Goal: Information Seeking & Learning: Learn about a topic

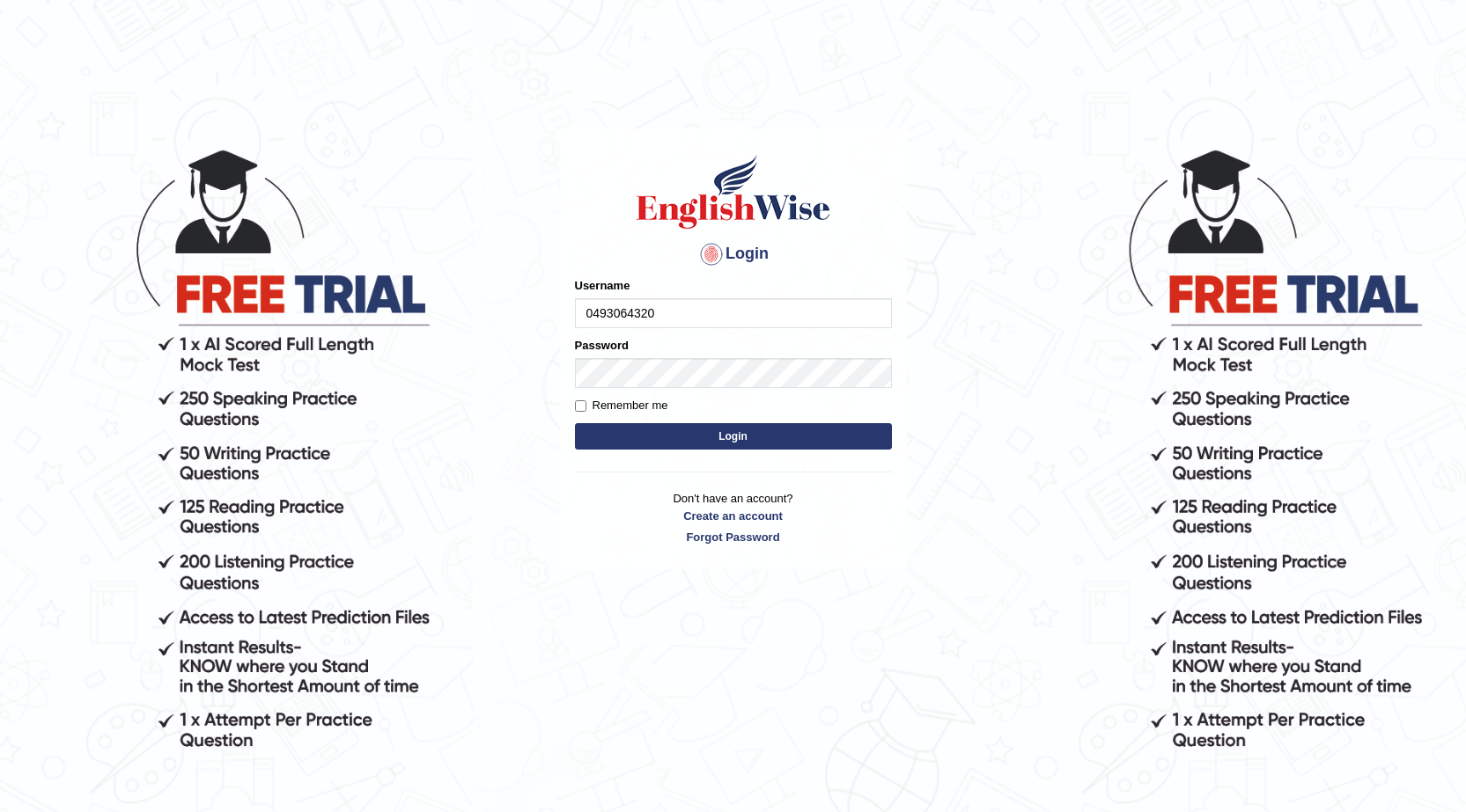
type input "0493064320"
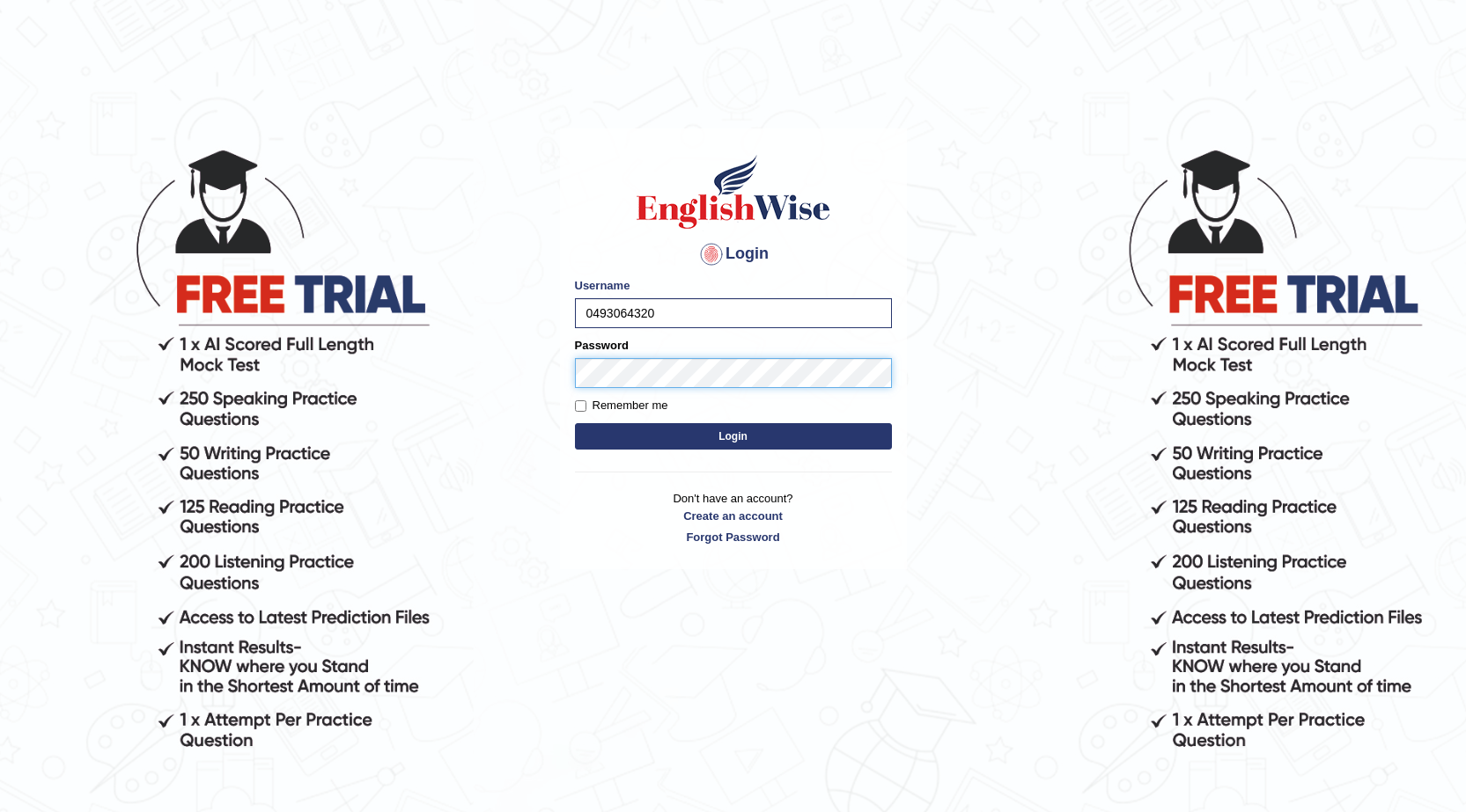
click at [574, 423] on button "Login" at bounding box center [733, 436] width 317 height 26
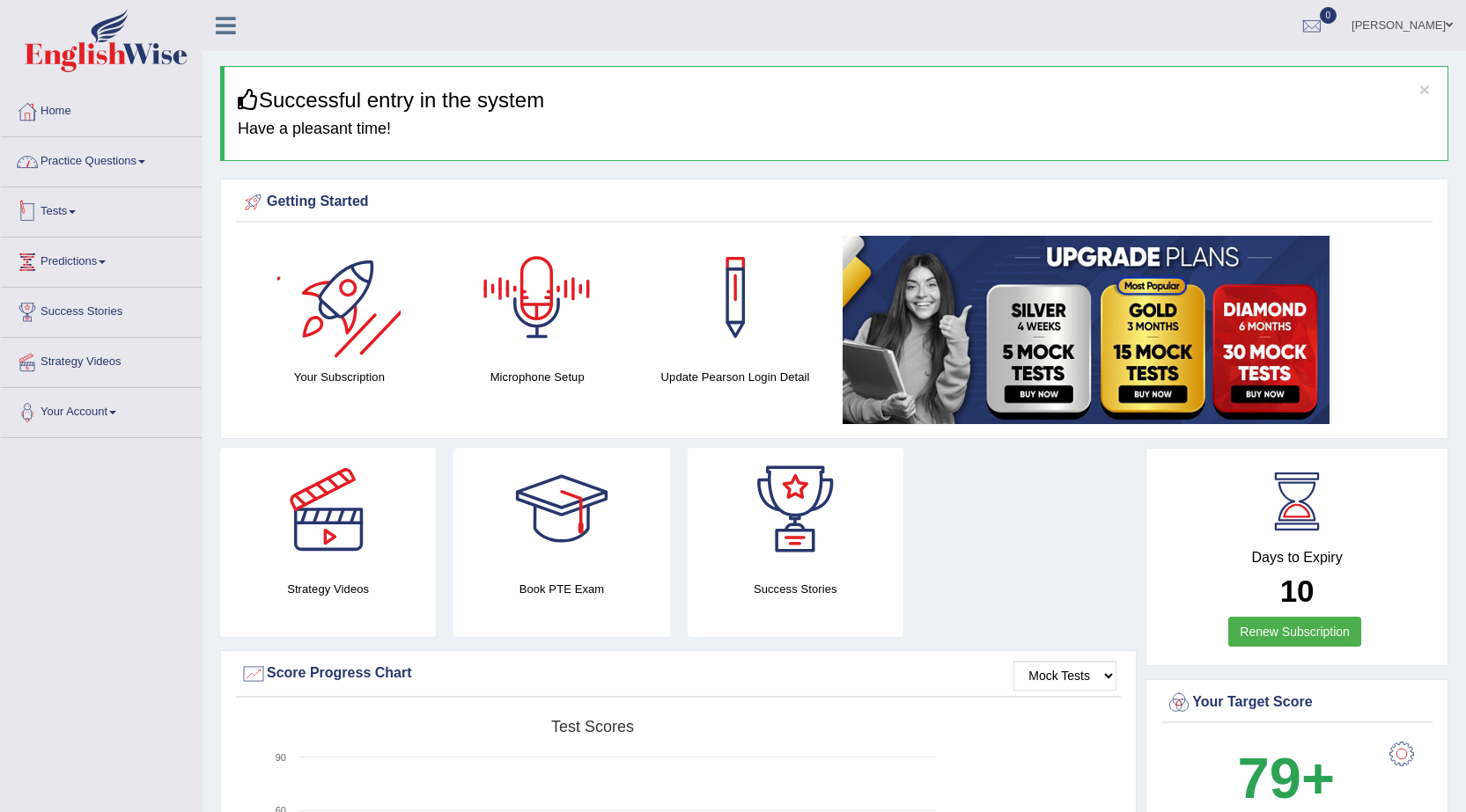
click at [118, 168] on link "Practice Questions" at bounding box center [101, 159] width 201 height 44
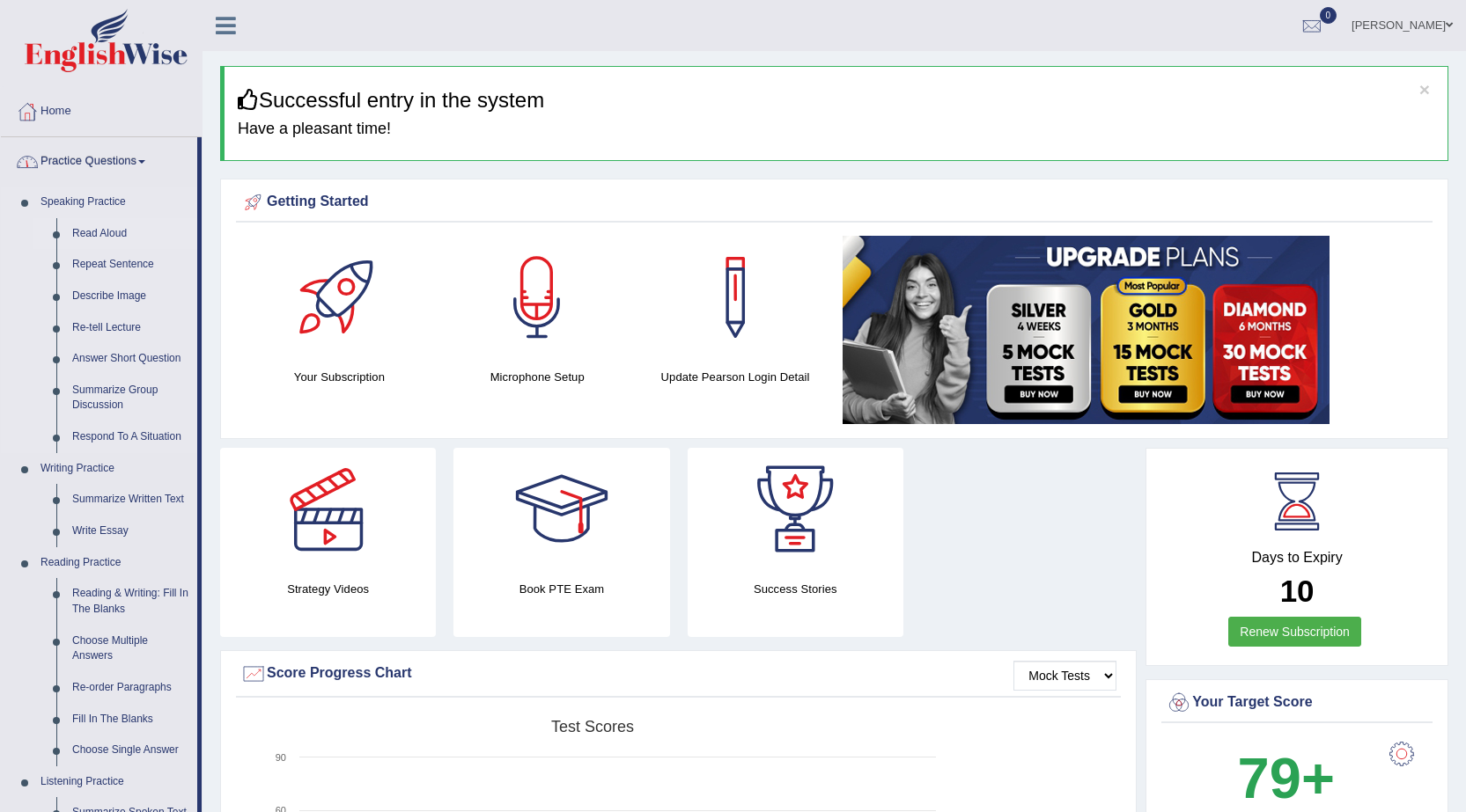
click at [96, 231] on link "Read Aloud" at bounding box center [130, 234] width 133 height 32
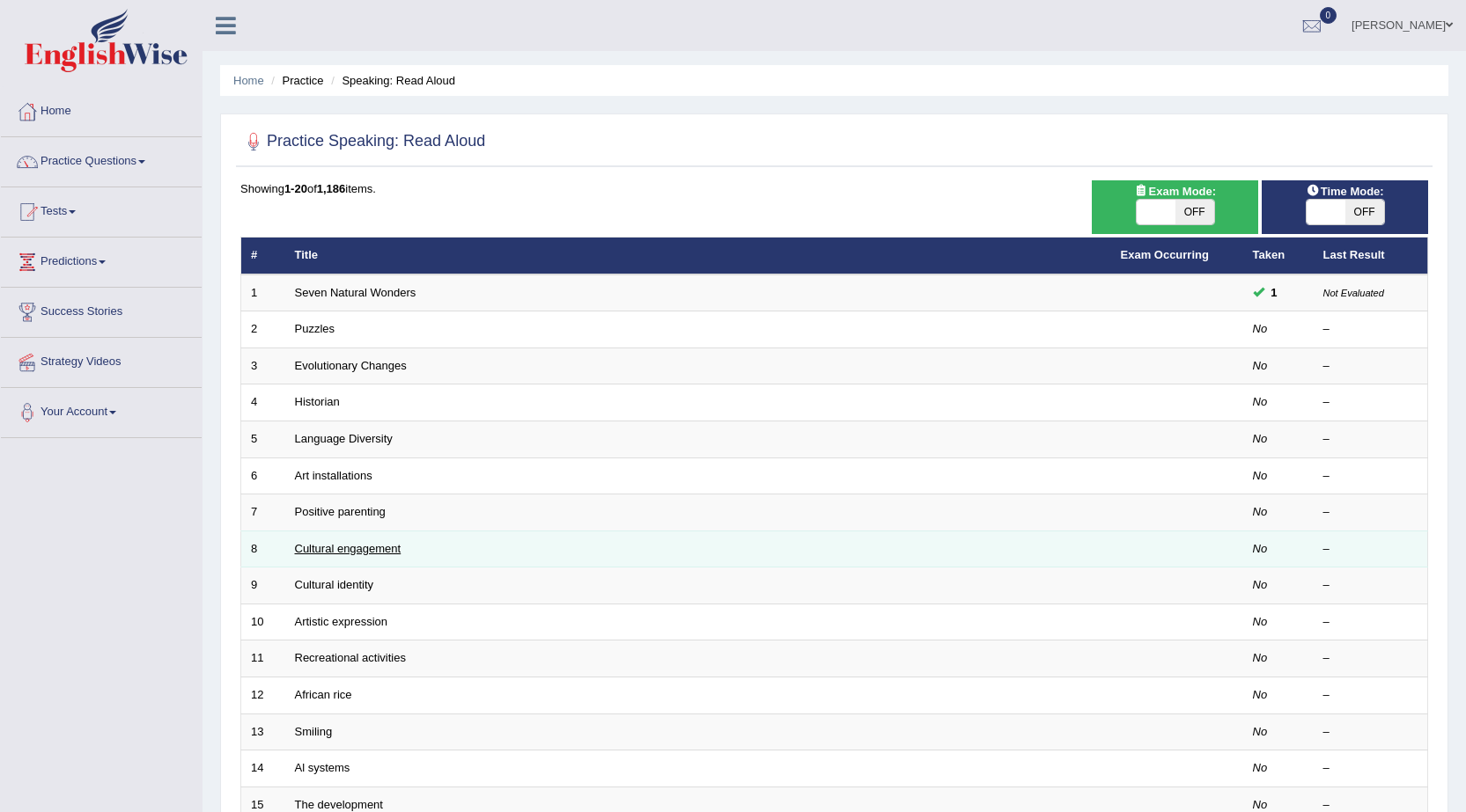
click at [363, 548] on link "Cultural engagement" at bounding box center [348, 549] width 107 height 14
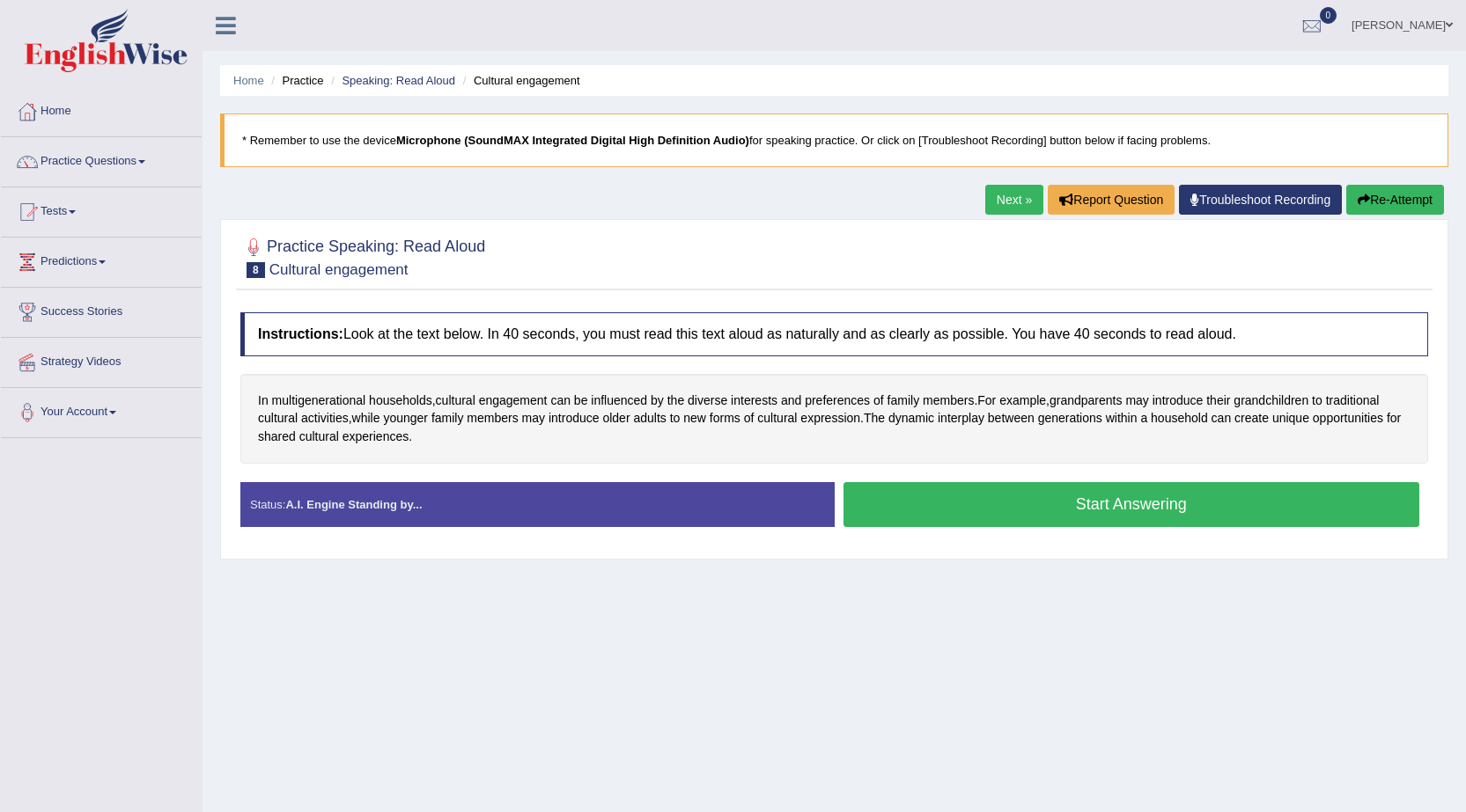
click at [975, 510] on button "Start Answering" at bounding box center [1131, 504] width 576 height 45
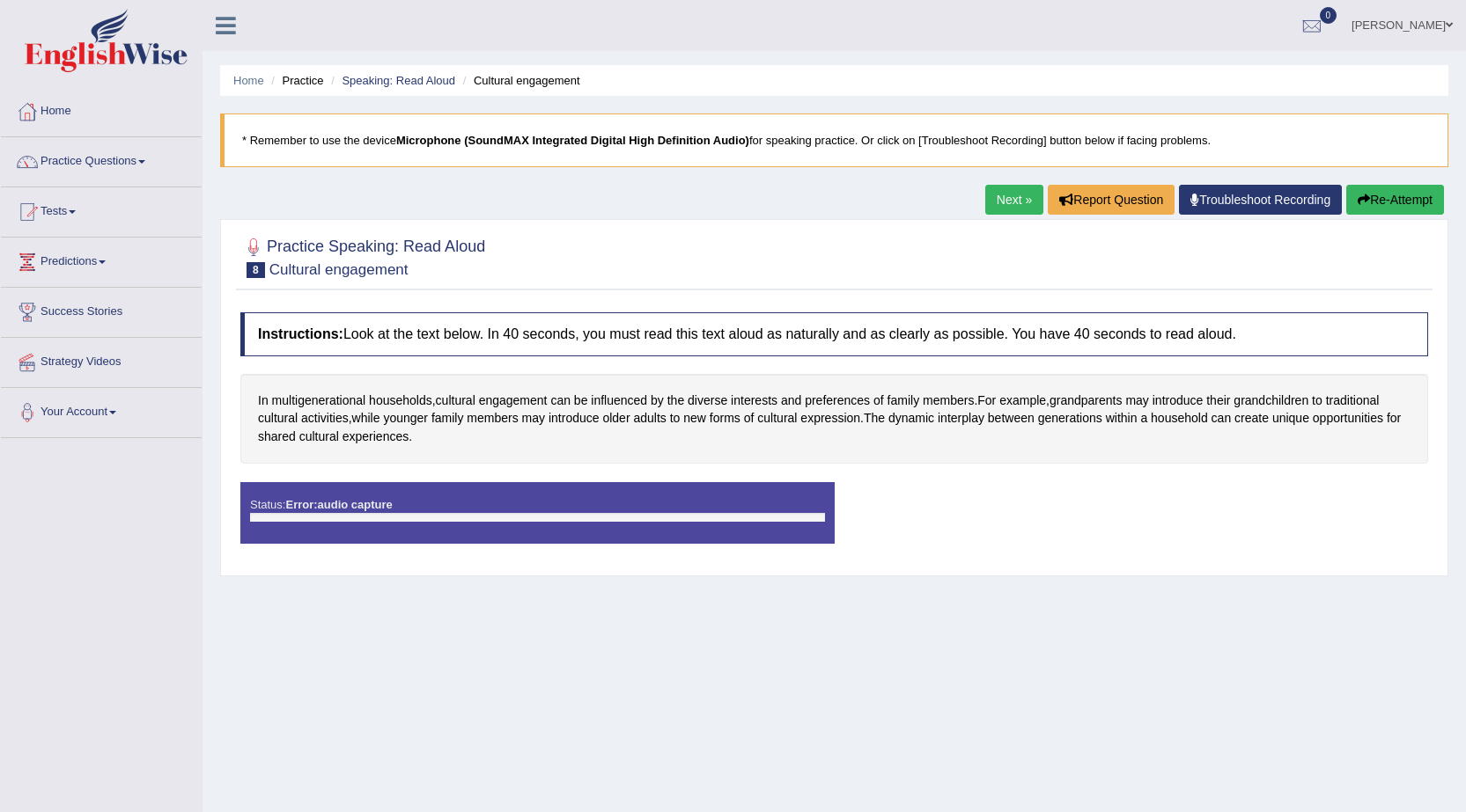
click at [775, 536] on div "Status: Error: audio capture" at bounding box center [538, 513] width 594 height 62
click at [1307, 197] on link "Troubleshoot Recording" at bounding box center [1260, 200] width 163 height 30
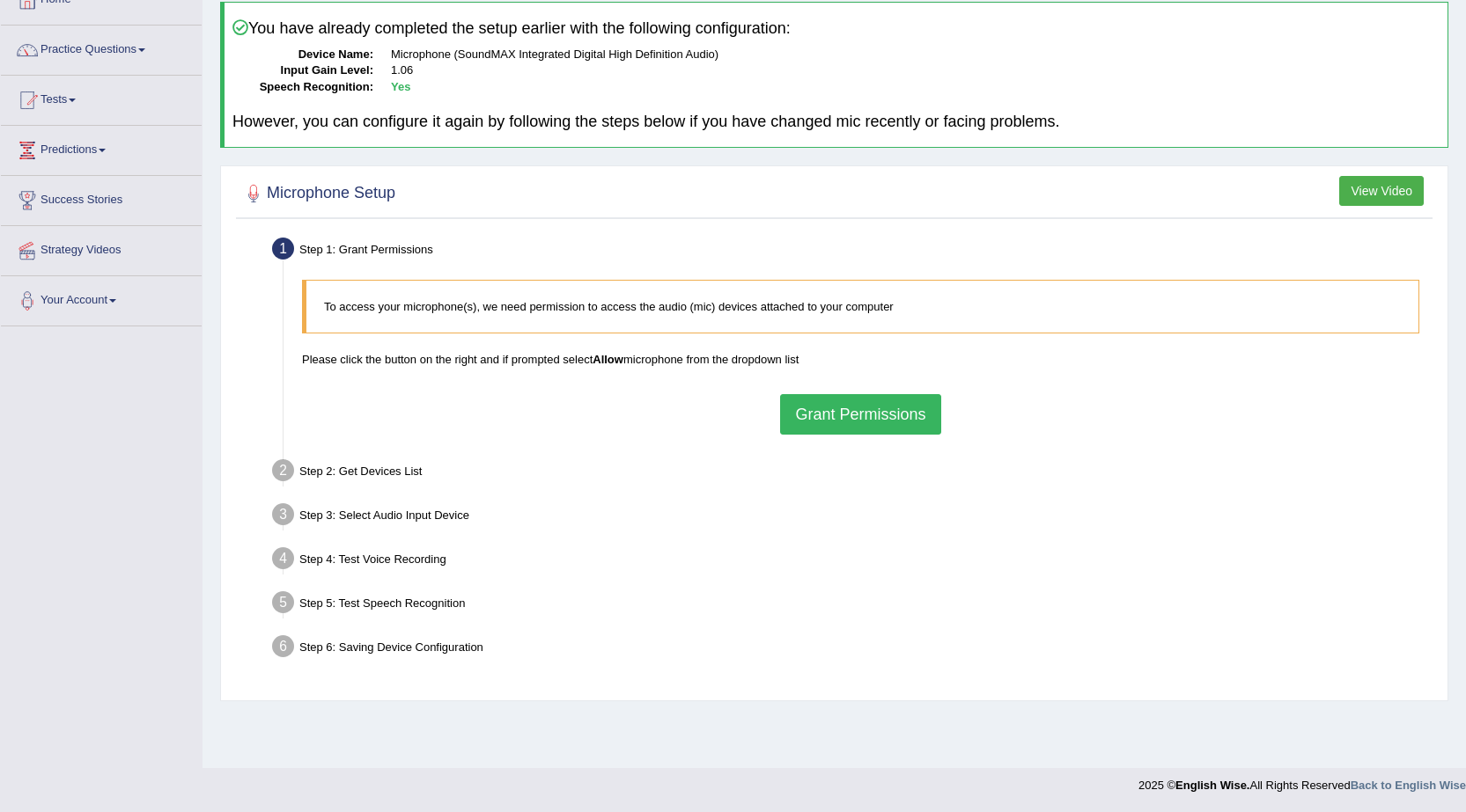
click at [850, 419] on button "Grant Permissions" at bounding box center [860, 414] width 160 height 41
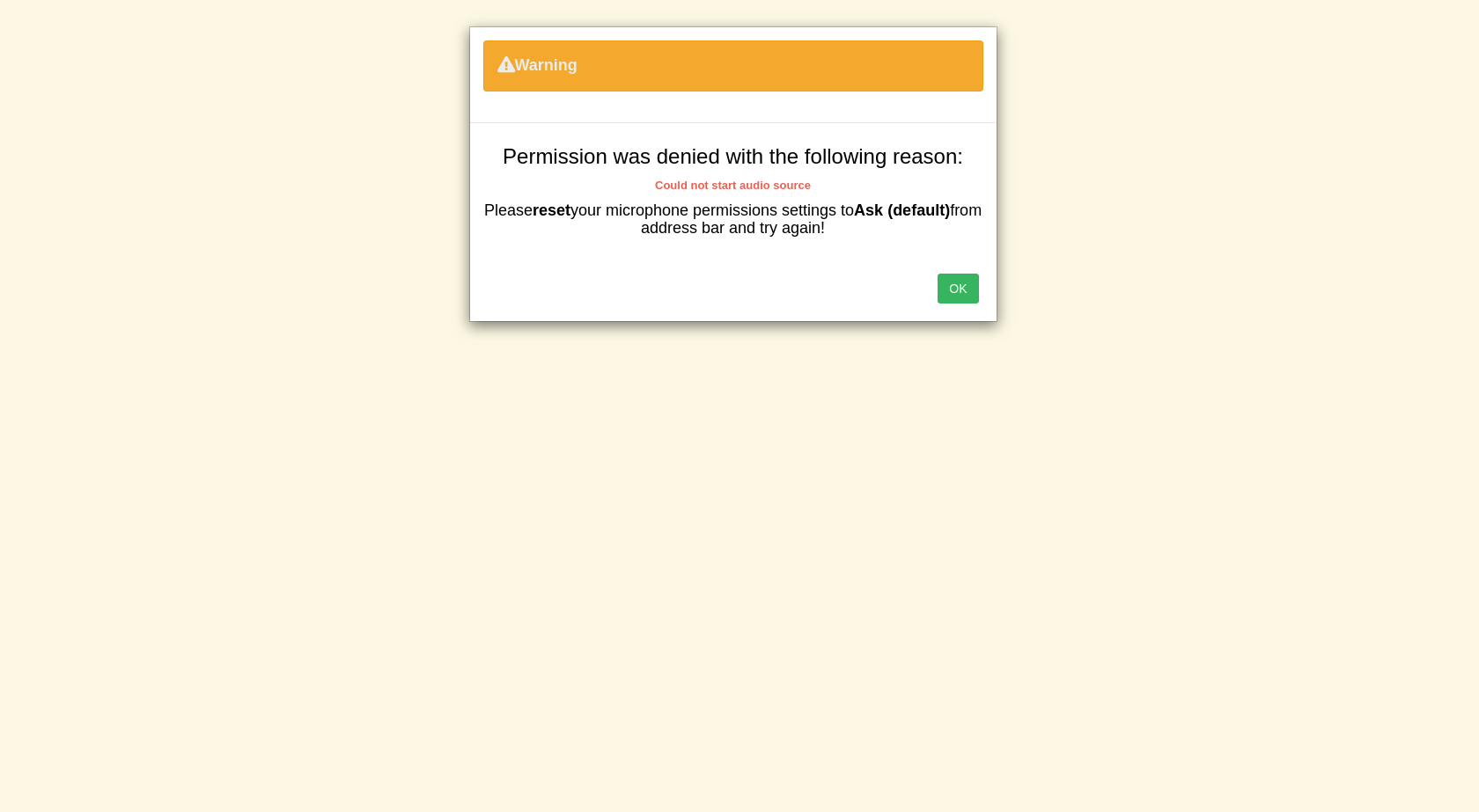
click at [954, 303] on button "OK" at bounding box center [958, 288] width 41 height 30
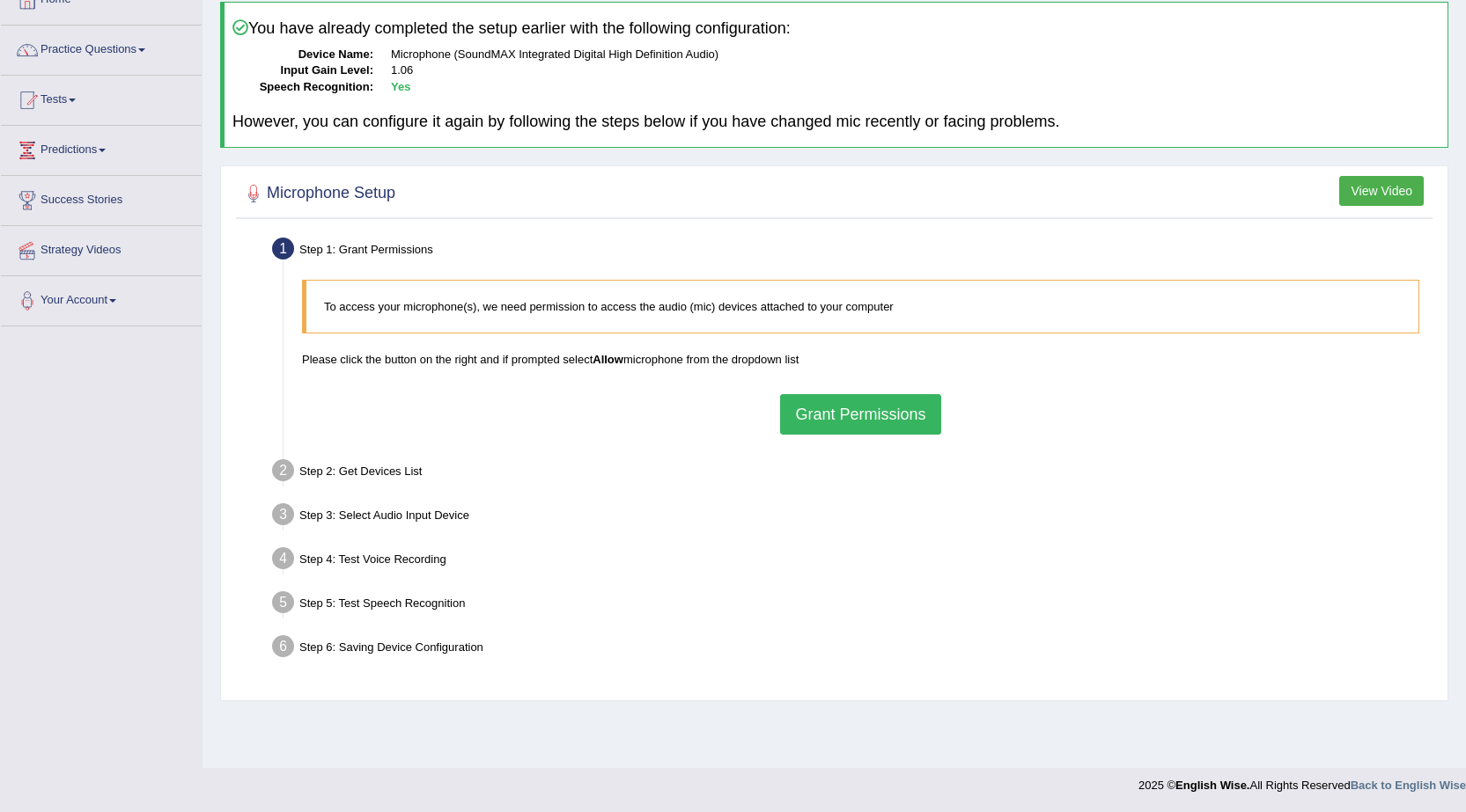
drag, startPoint x: 1458, startPoint y: 0, endPoint x: 1146, endPoint y: 75, distance: 320.9
click at [1146, 75] on dd "1.06" at bounding box center [915, 70] width 1049 height 16
click at [833, 425] on button "Grant Permissions" at bounding box center [860, 414] width 160 height 41
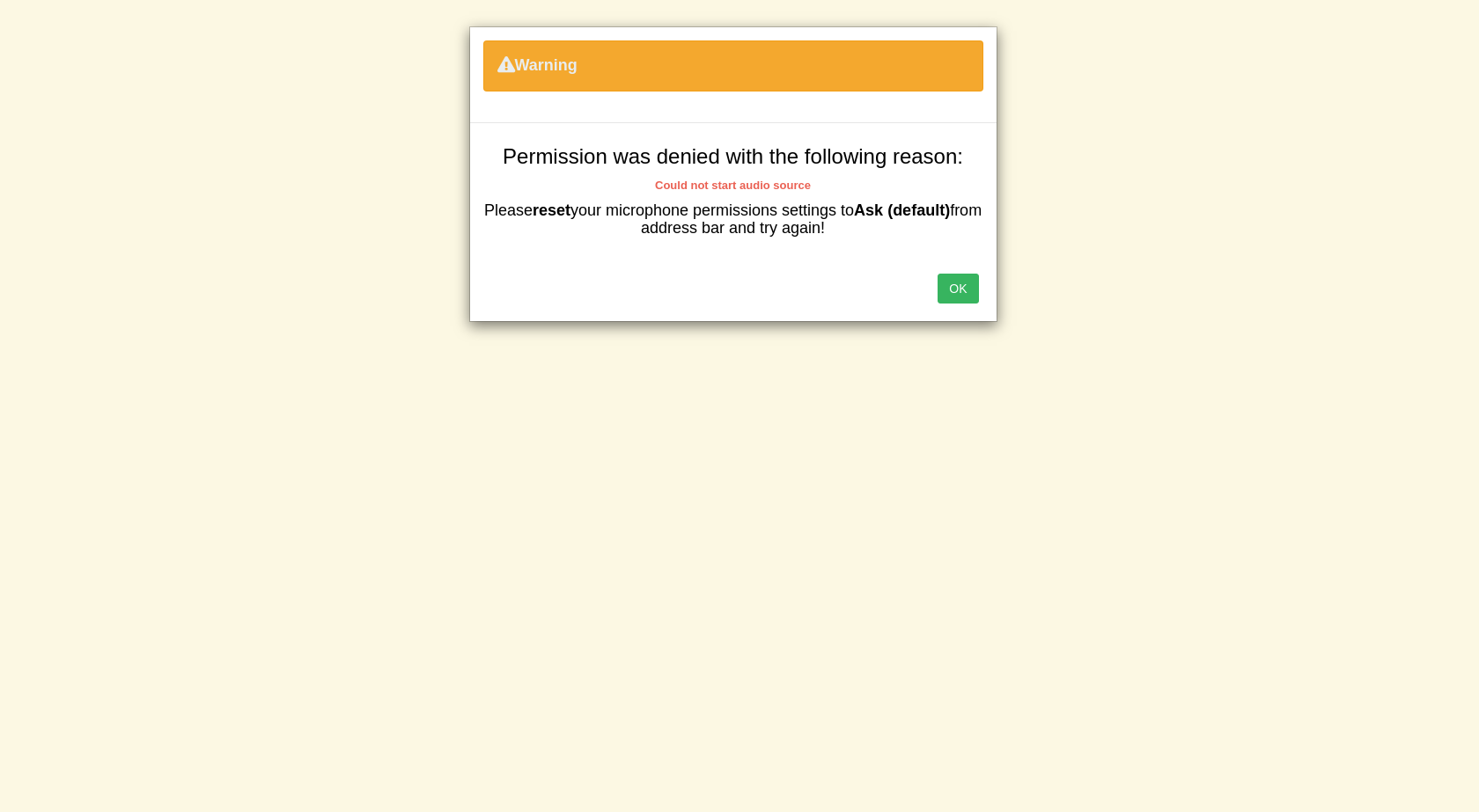
click at [971, 280] on button "OK" at bounding box center [958, 288] width 41 height 30
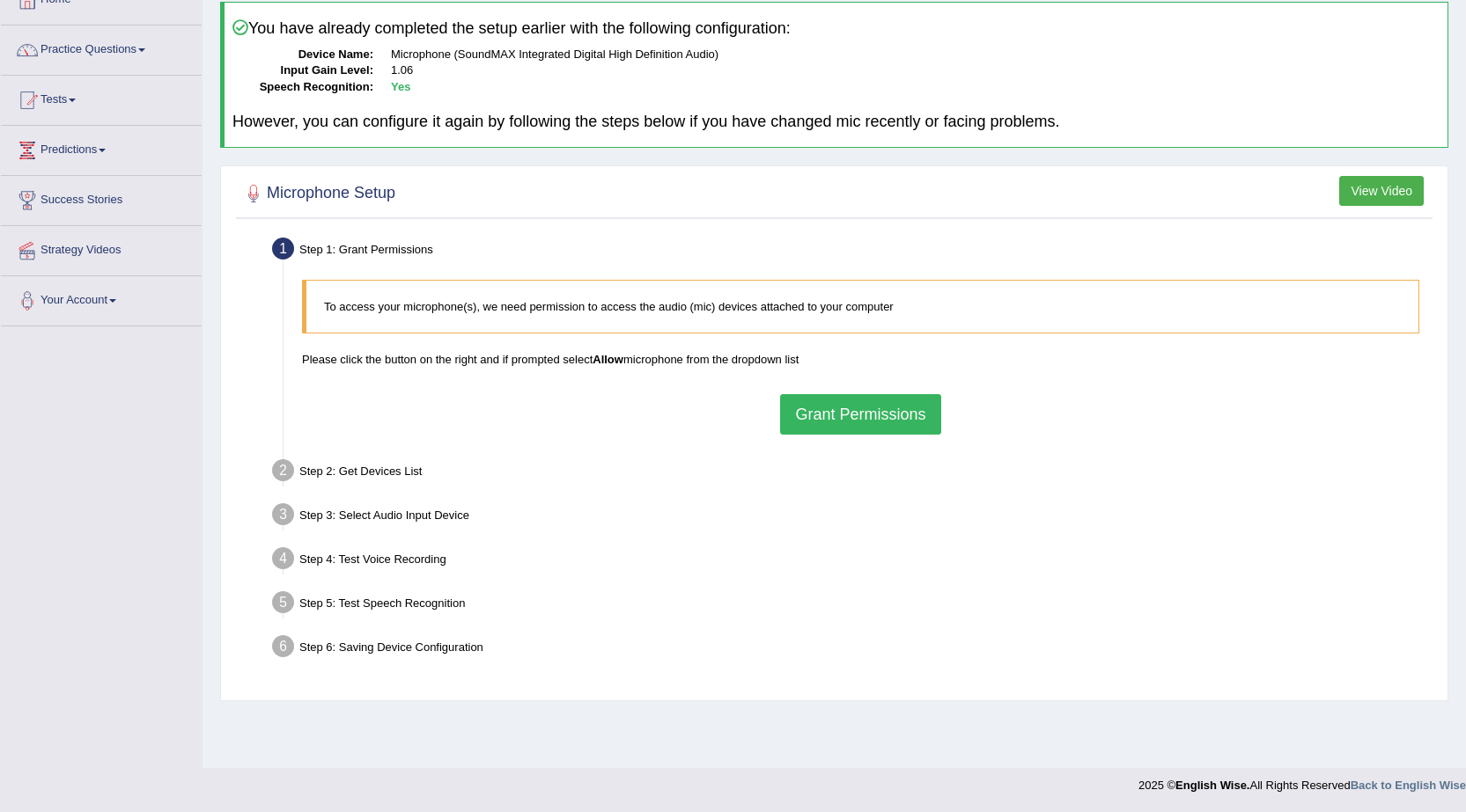
click at [597, 398] on div "To access your microphone(s), we need permission to access the audio (mic) devi…" at bounding box center [861, 356] width 1135 height 172
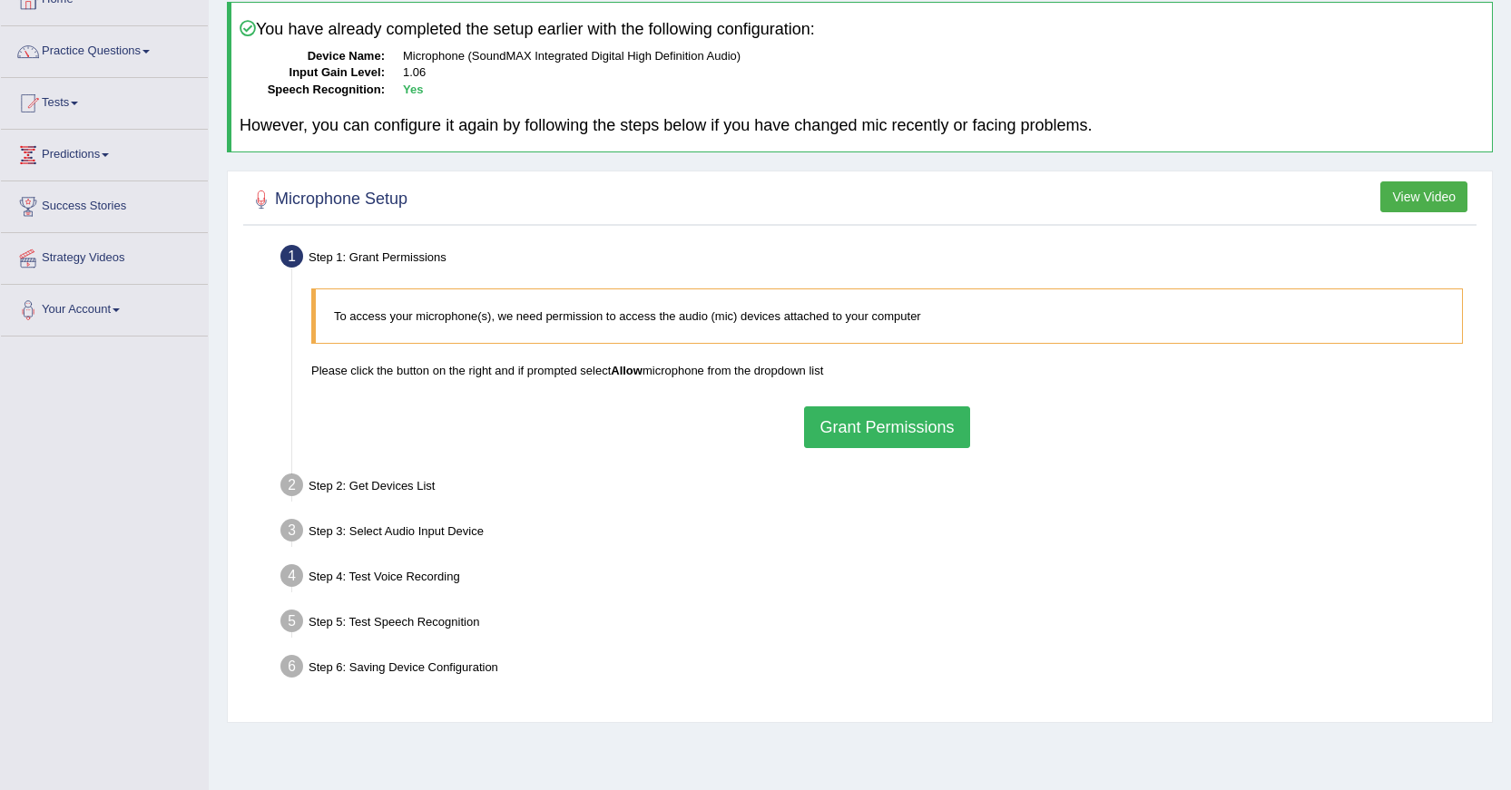
click at [821, 385] on div "To access your microphone(s), we need permission to access the audio (mic) devi…" at bounding box center [887, 367] width 1170 height 177
click at [868, 425] on button "Grant Permissions" at bounding box center [886, 427] width 165 height 42
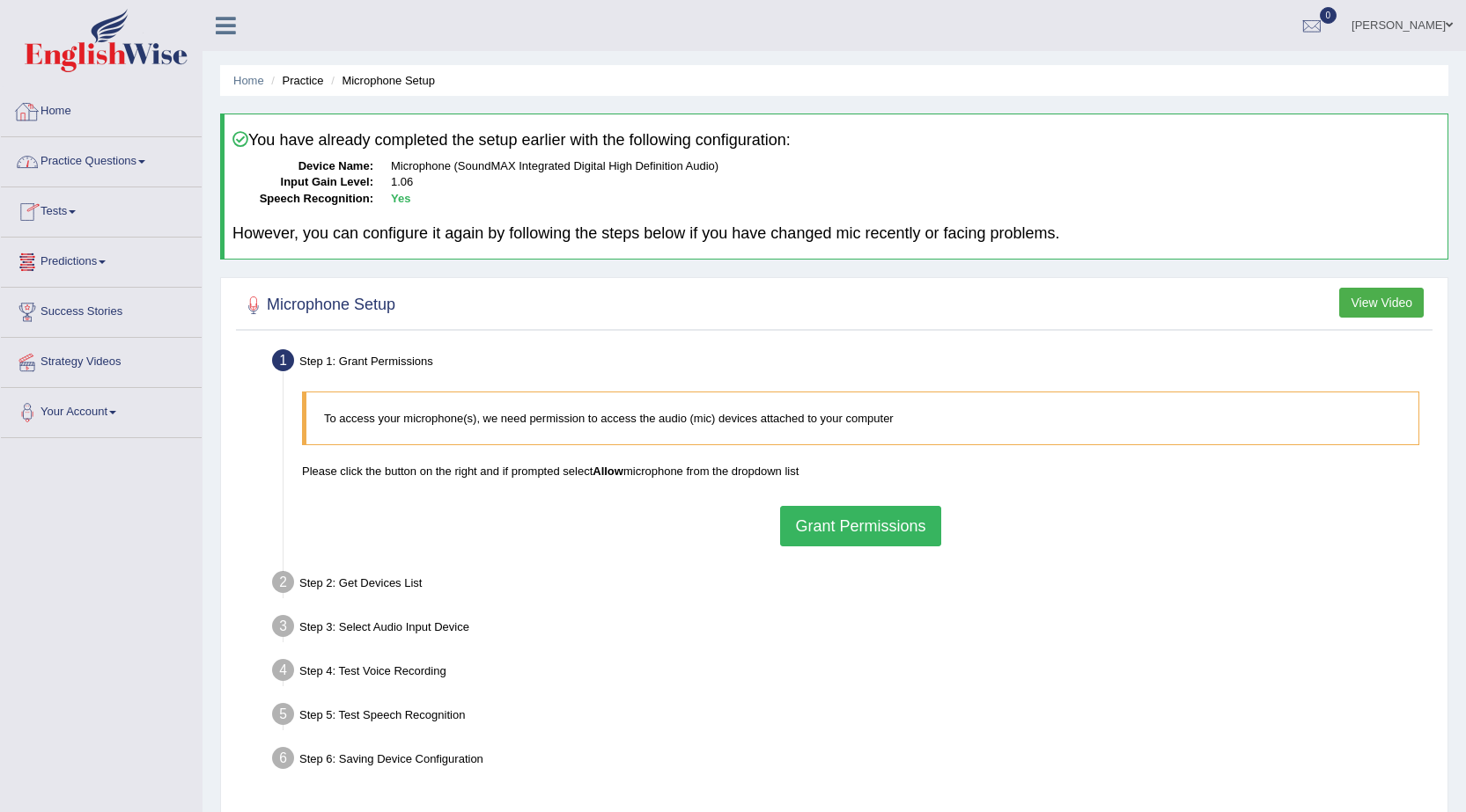
click at [67, 158] on link "Practice Questions" at bounding box center [101, 159] width 201 height 44
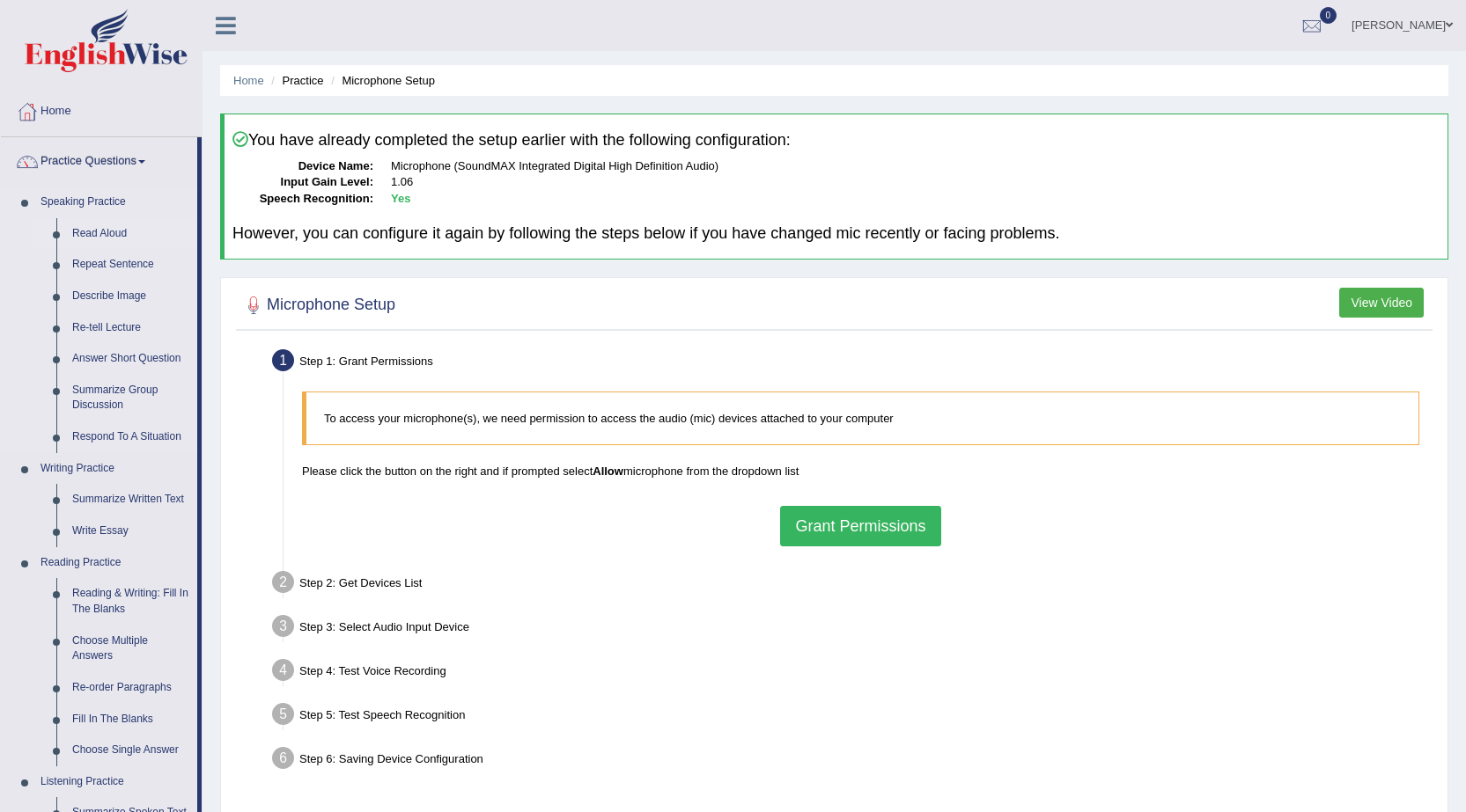
click at [114, 233] on link "Read Aloud" at bounding box center [130, 234] width 133 height 32
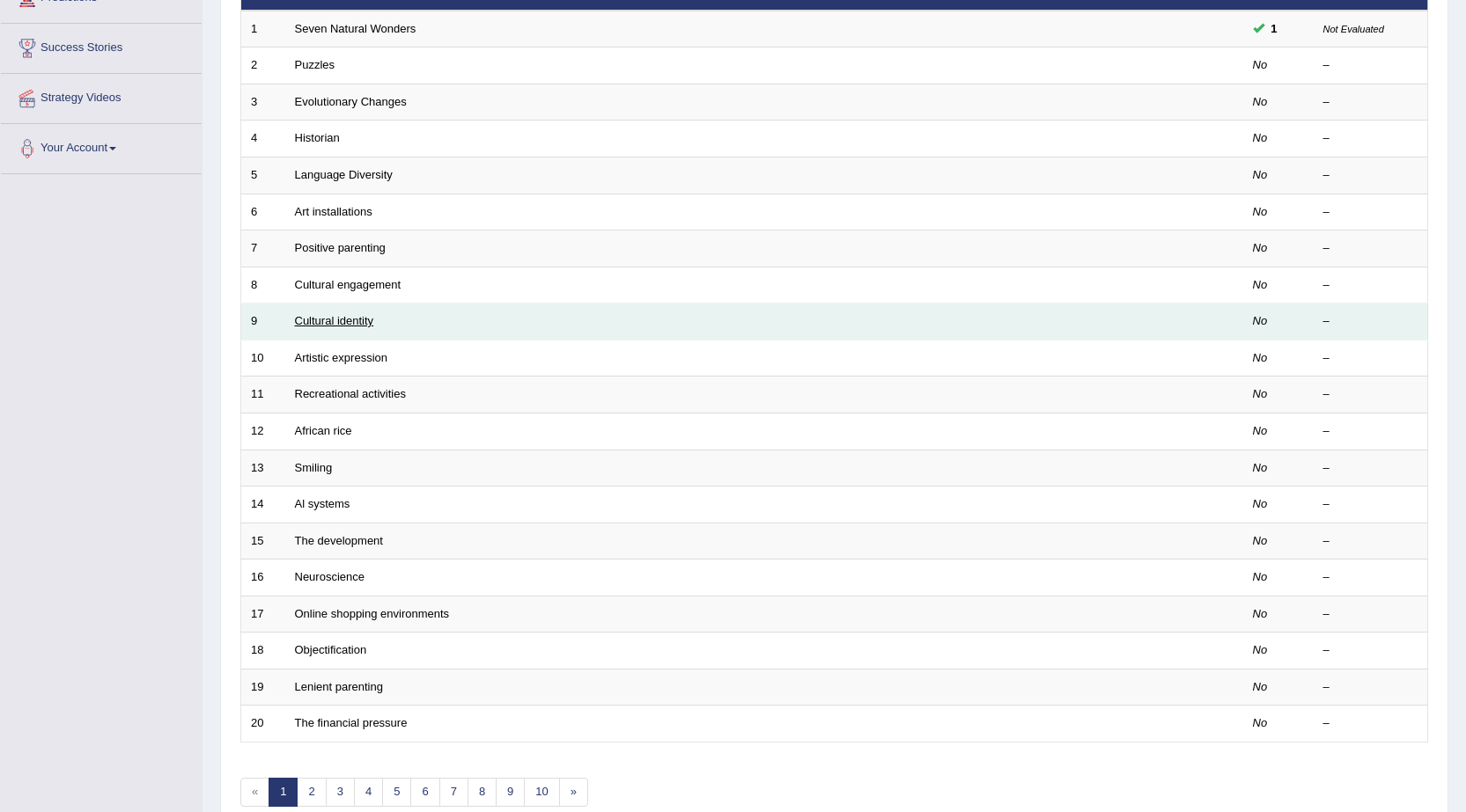
click at [318, 318] on link "Cultural identity" at bounding box center [335, 321] width 80 height 14
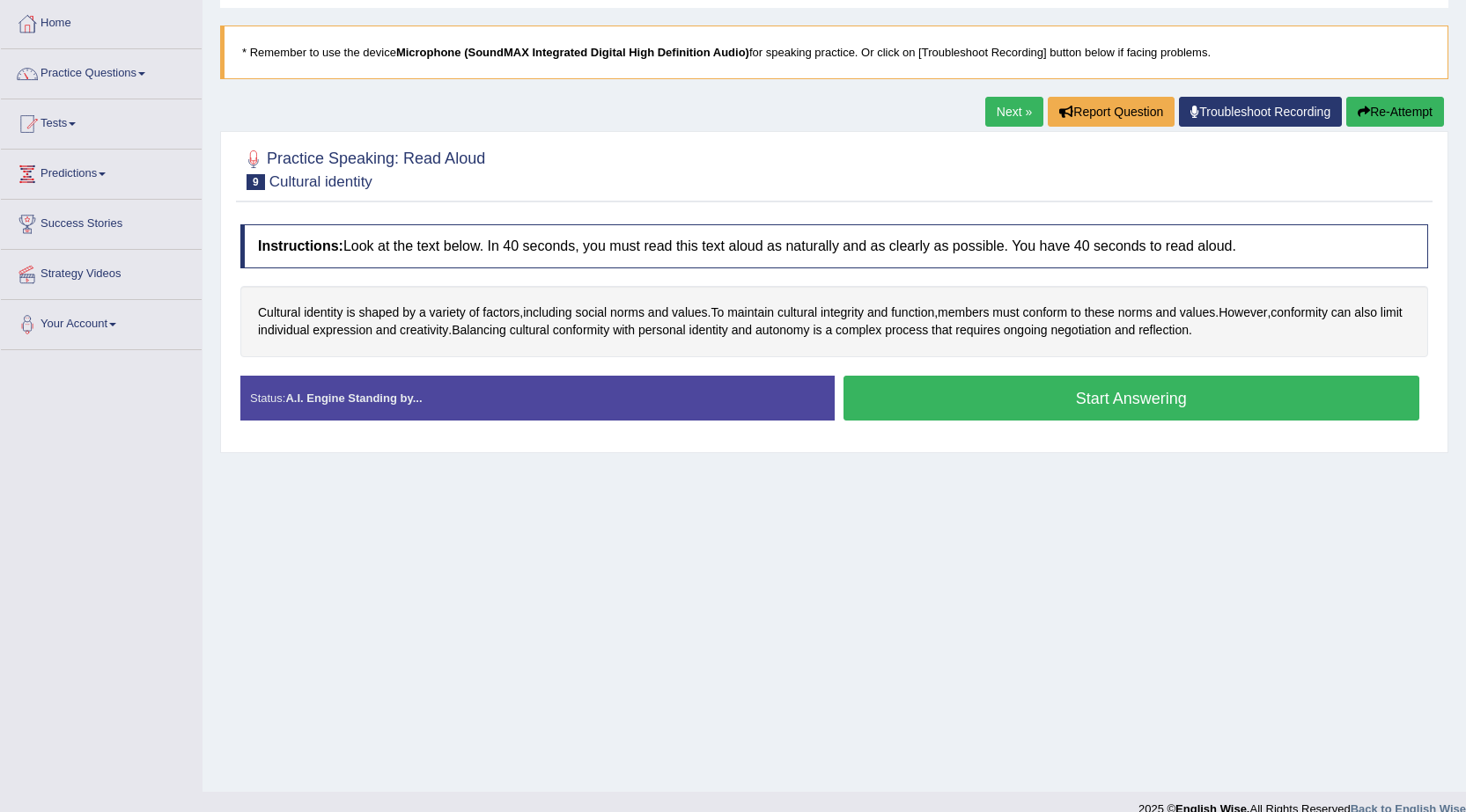
click at [1017, 406] on button "Start Answering" at bounding box center [1131, 398] width 576 height 45
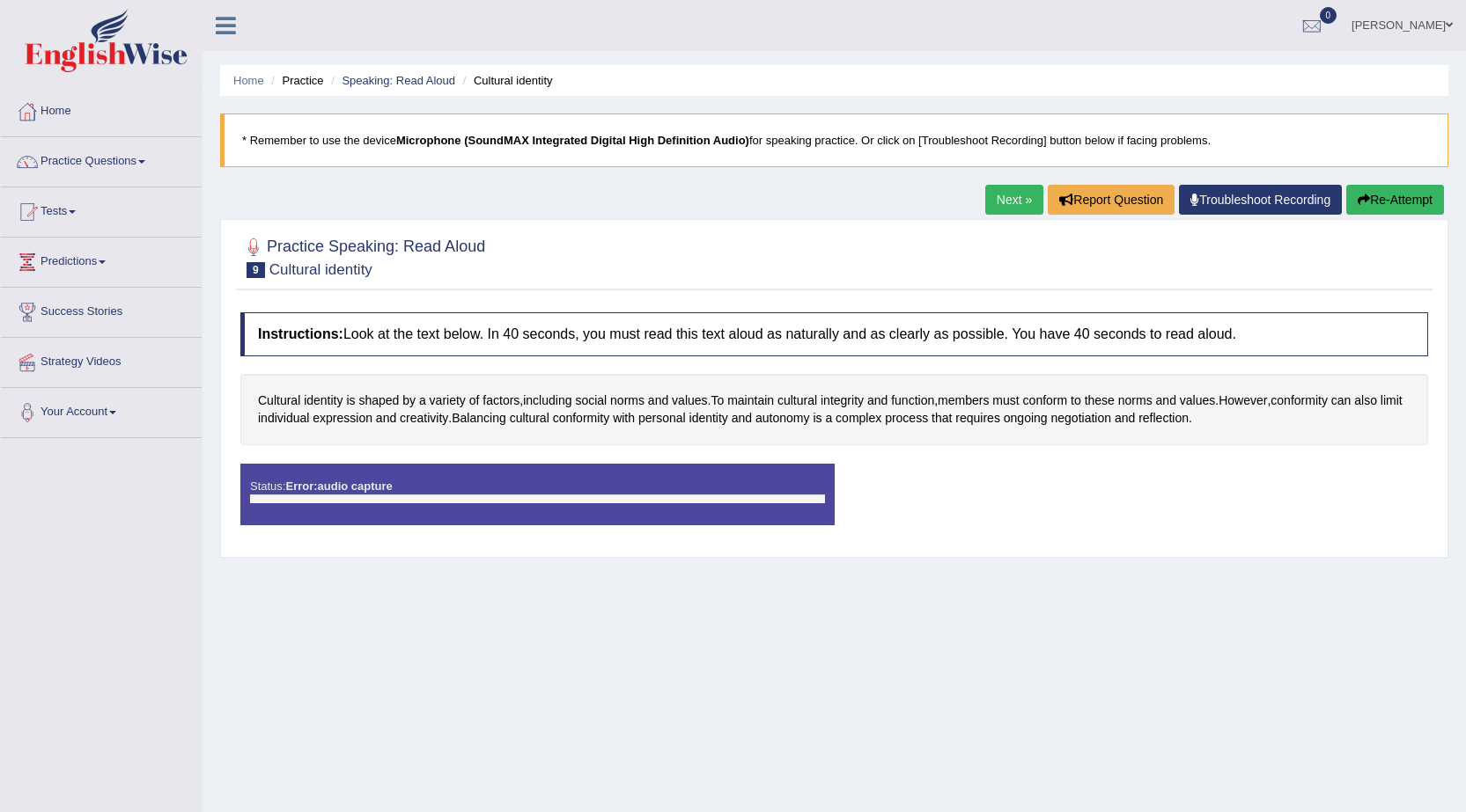
click at [1407, 195] on button "Re-Attempt" at bounding box center [1394, 200] width 98 height 30
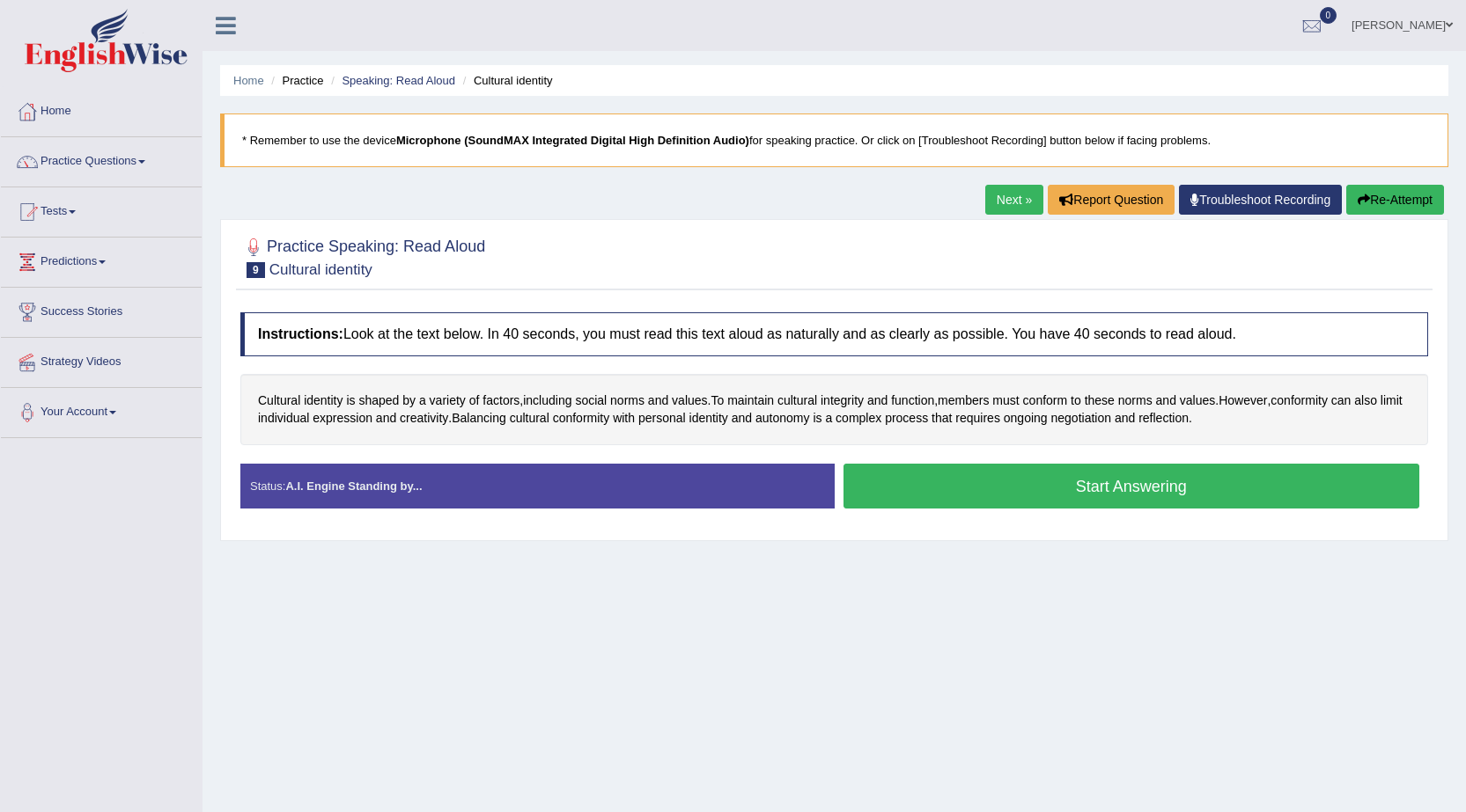
click at [1216, 474] on button "Start Answering" at bounding box center [1131, 486] width 576 height 45
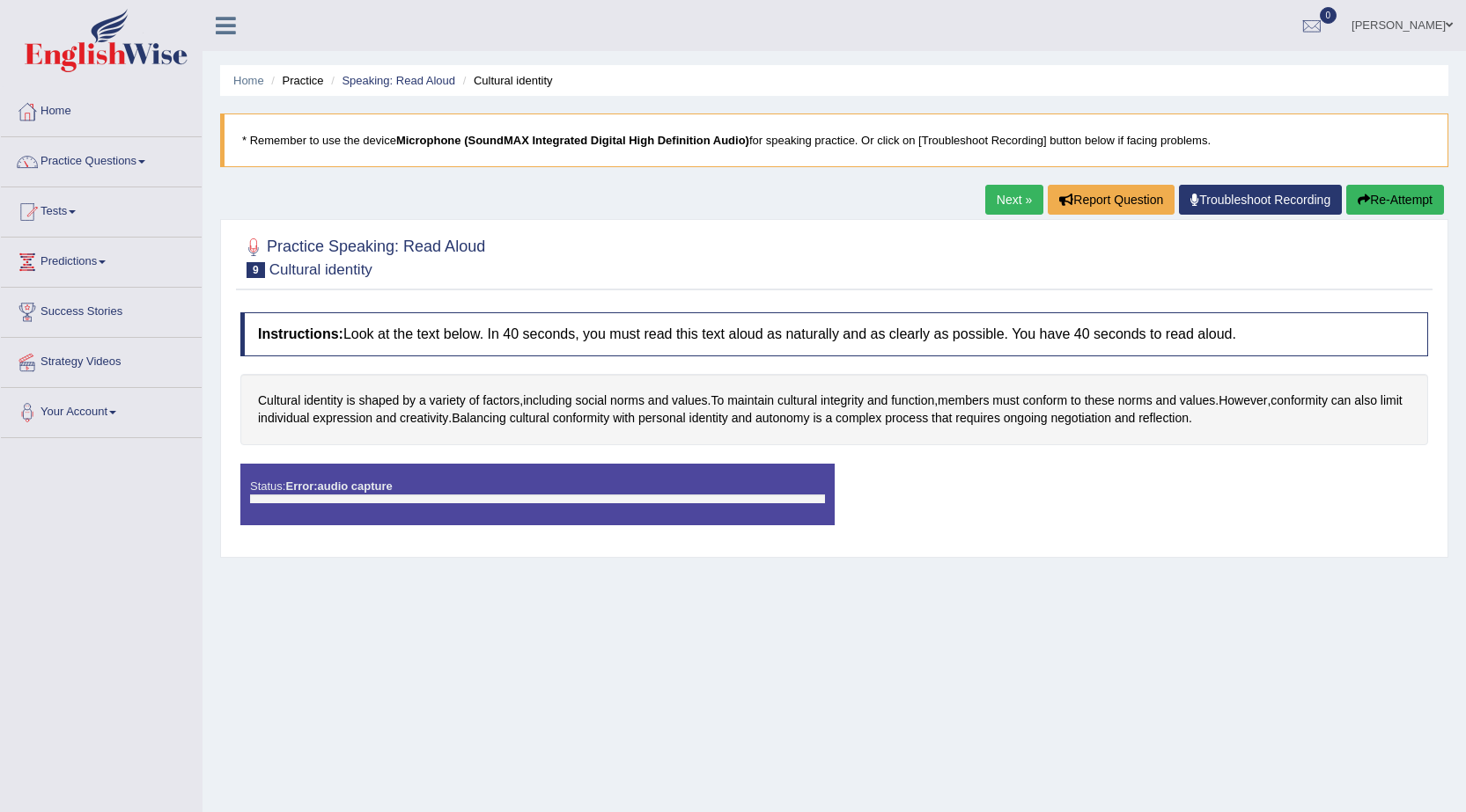
click at [1311, 211] on link "Troubleshoot Recording" at bounding box center [1260, 200] width 163 height 30
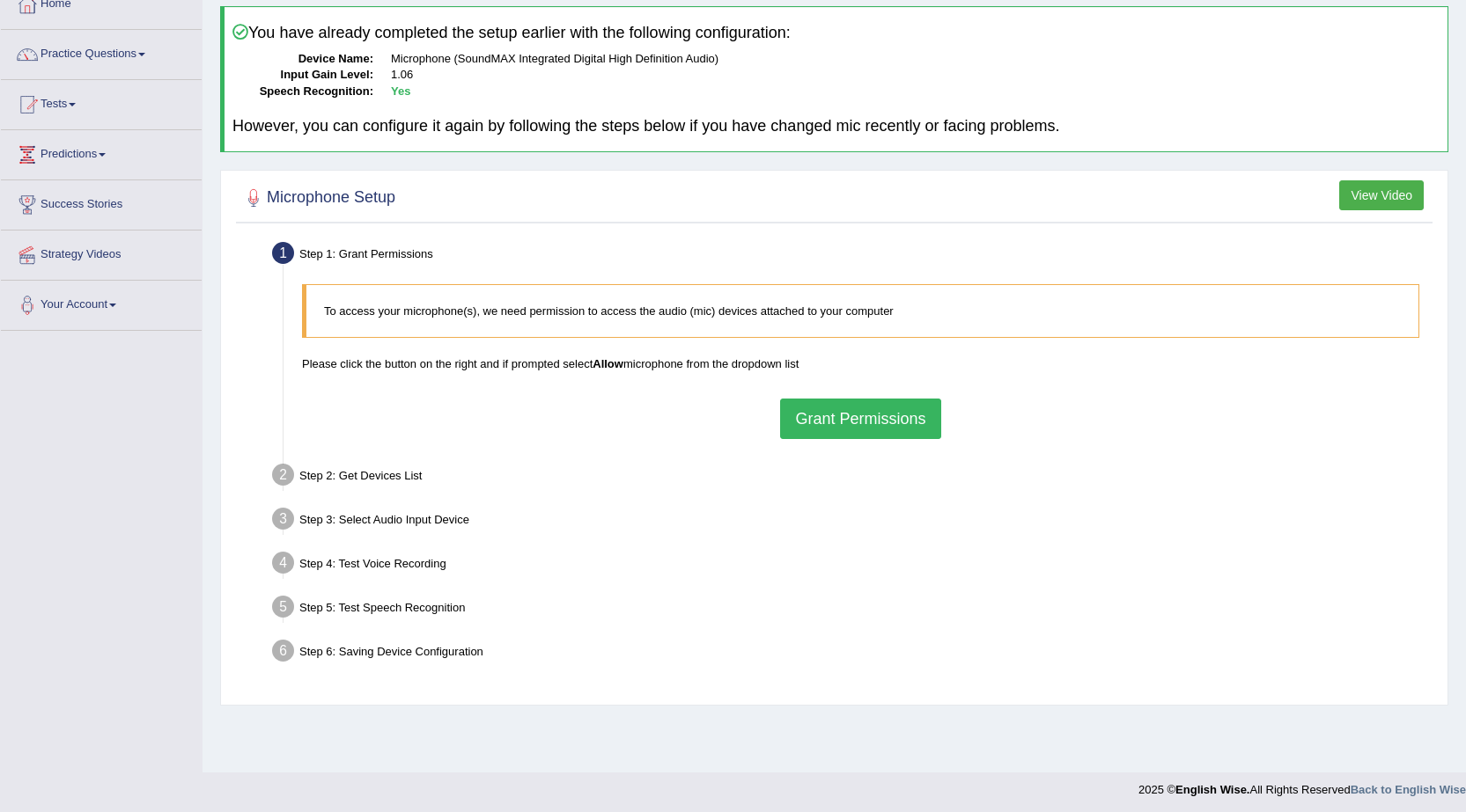
scroll to position [112, 0]
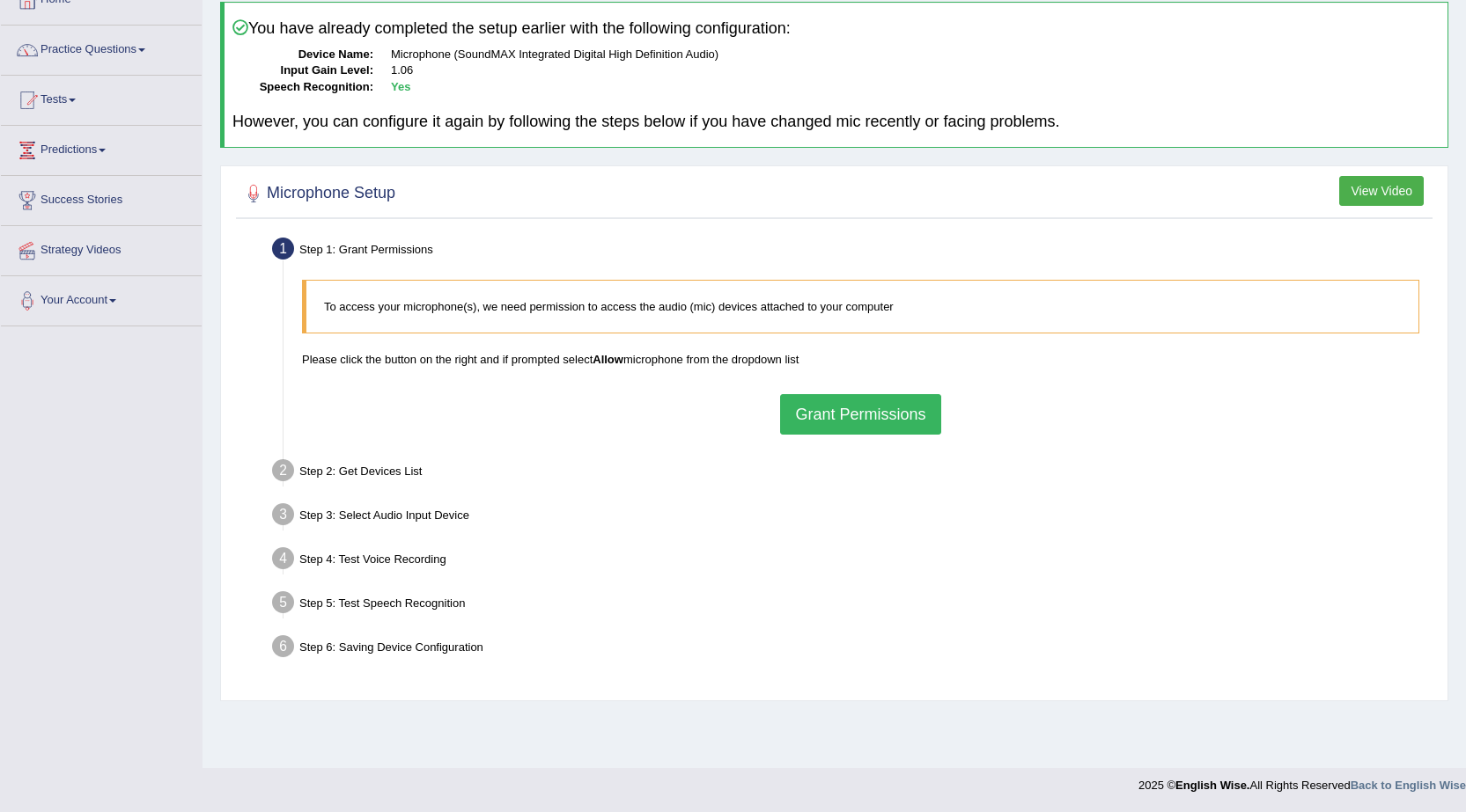
click at [888, 710] on div "Home Practice Microphone Setup You have already completed the setup earlier wit…" at bounding box center [834, 328] width 1263 height 880
click at [794, 556] on div "Step 4: Test Voice Recording" at bounding box center [851, 562] width 1175 height 39
click at [878, 400] on button "Grant Permissions" at bounding box center [860, 414] width 160 height 41
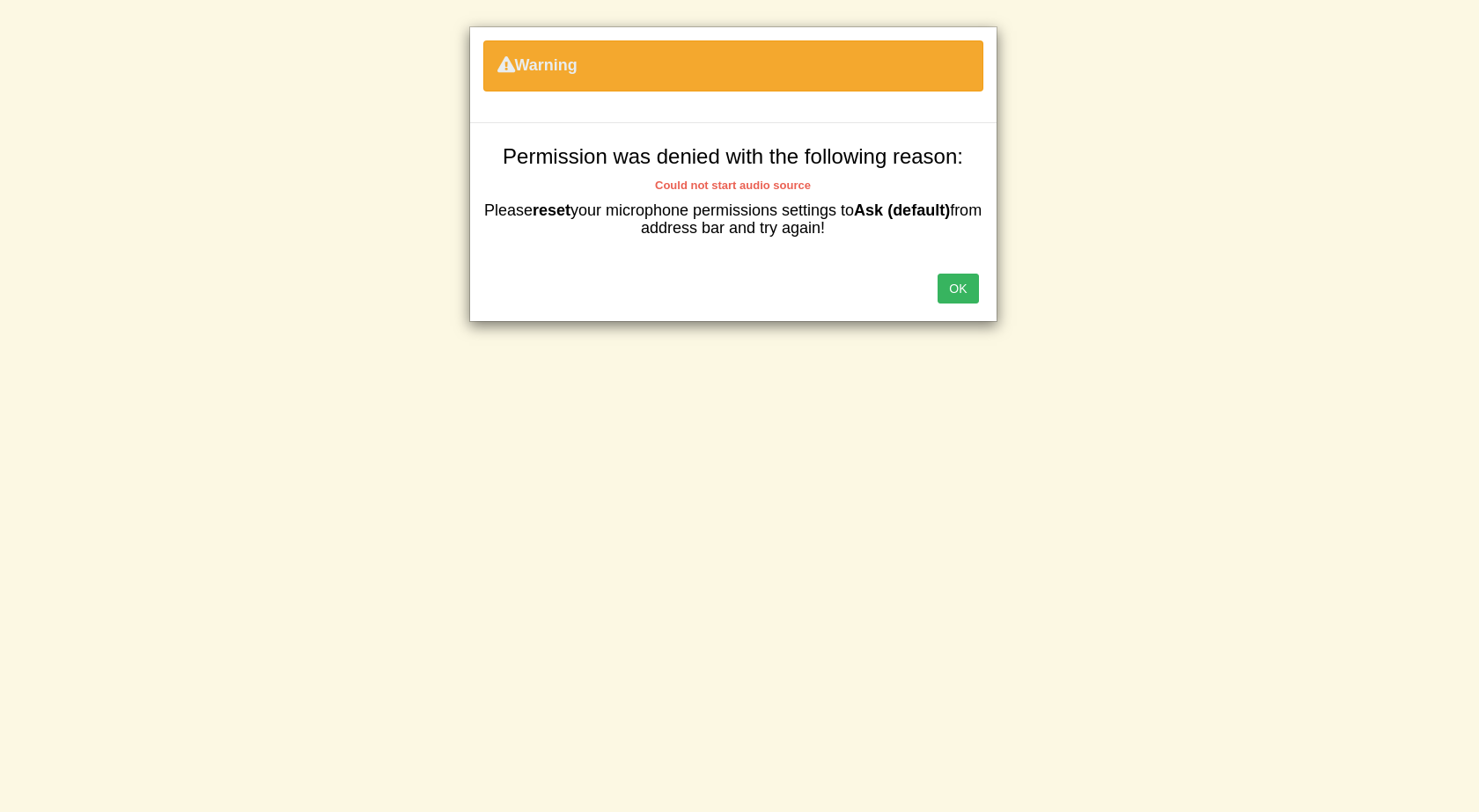
click at [952, 286] on button "OK" at bounding box center [958, 288] width 41 height 30
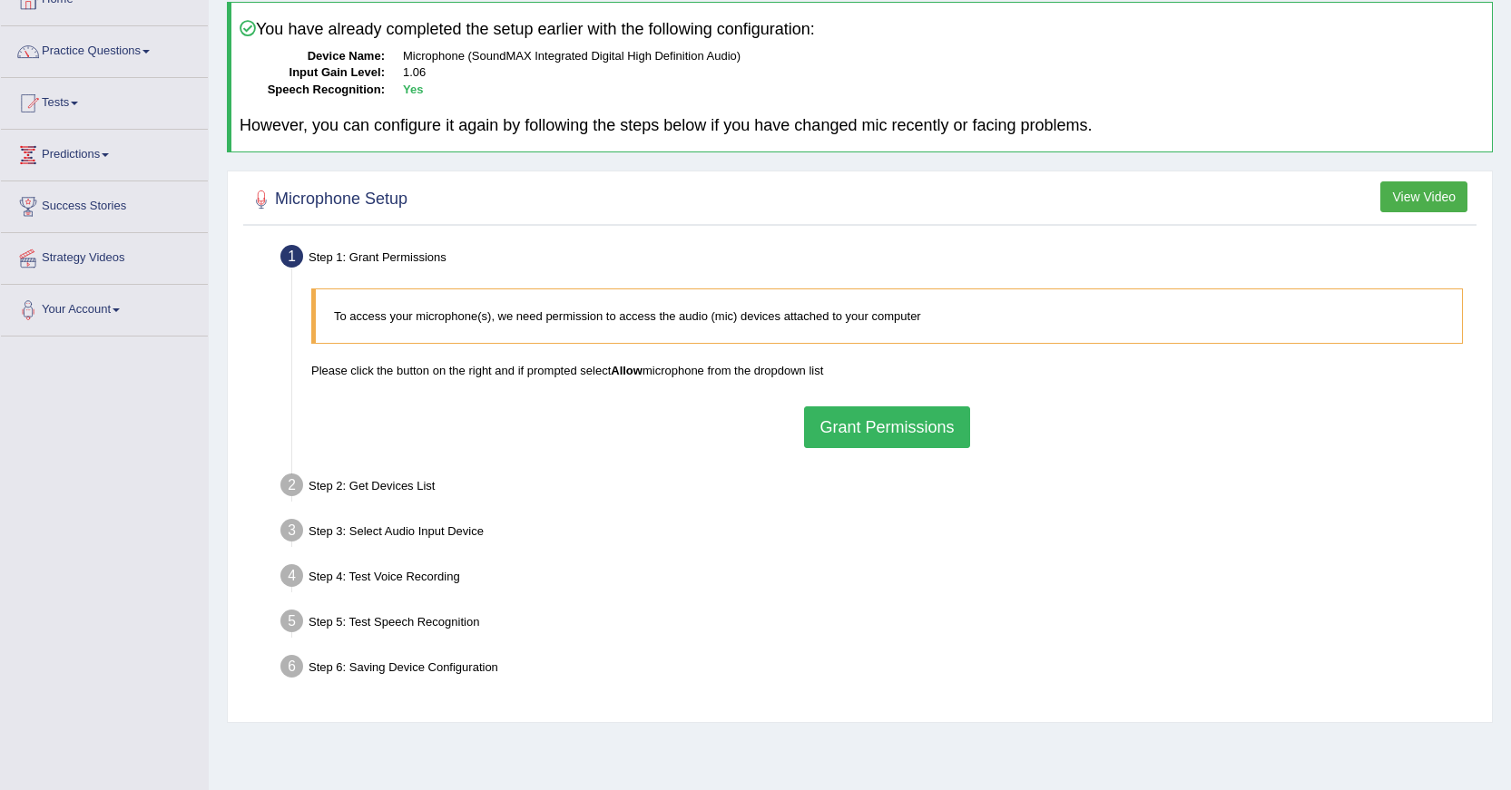
click at [949, 406] on button "Grant Permissions" at bounding box center [886, 427] width 165 height 42
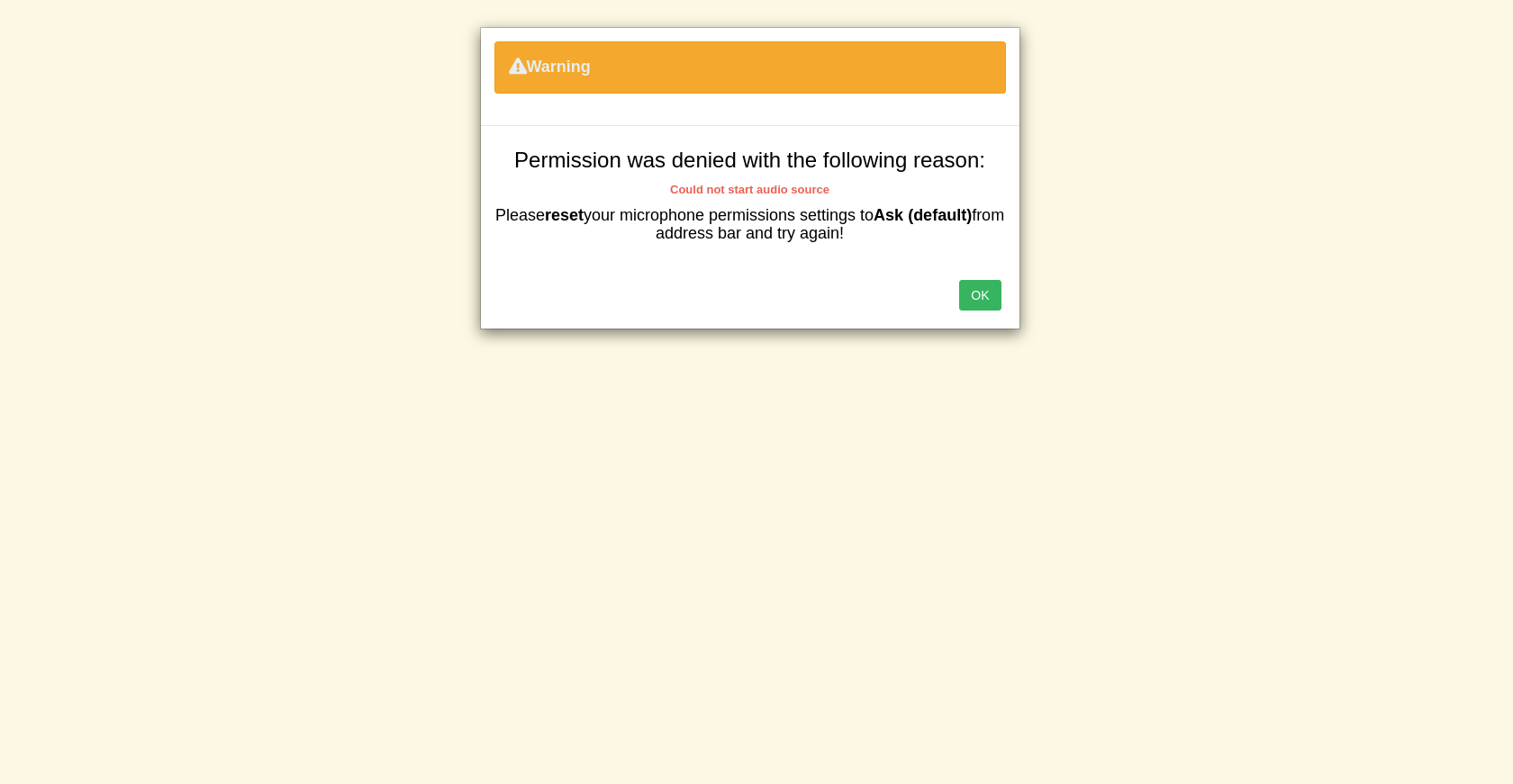
click at [988, 296] on button "OK" at bounding box center [980, 295] width 42 height 31
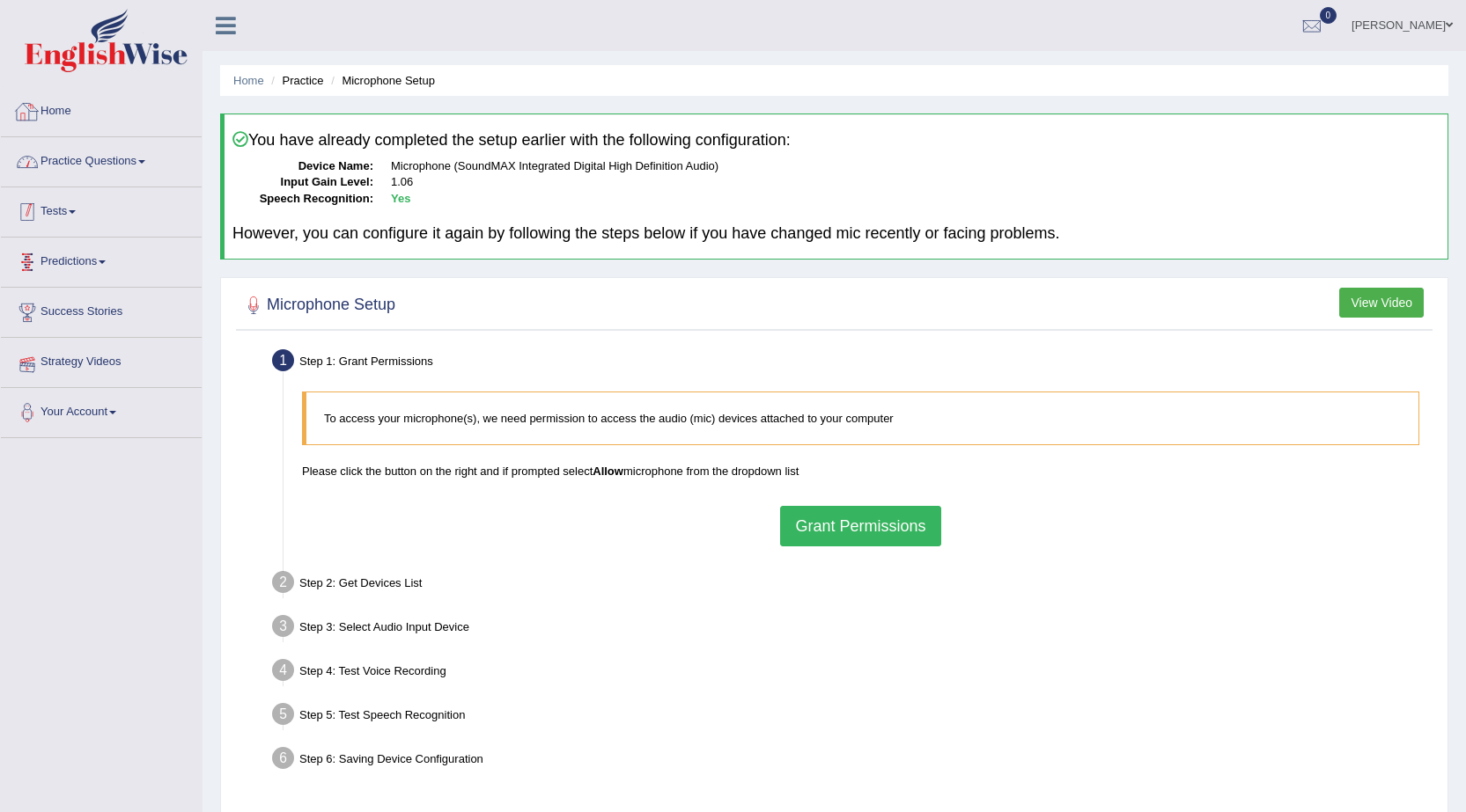
click at [0, 504] on div "Toggle navigation Home Practice Questions Speaking Practice Read Aloud Repeat S…" at bounding box center [733, 458] width 1466 height 916
click at [81, 161] on link "Practice Questions" at bounding box center [101, 159] width 201 height 44
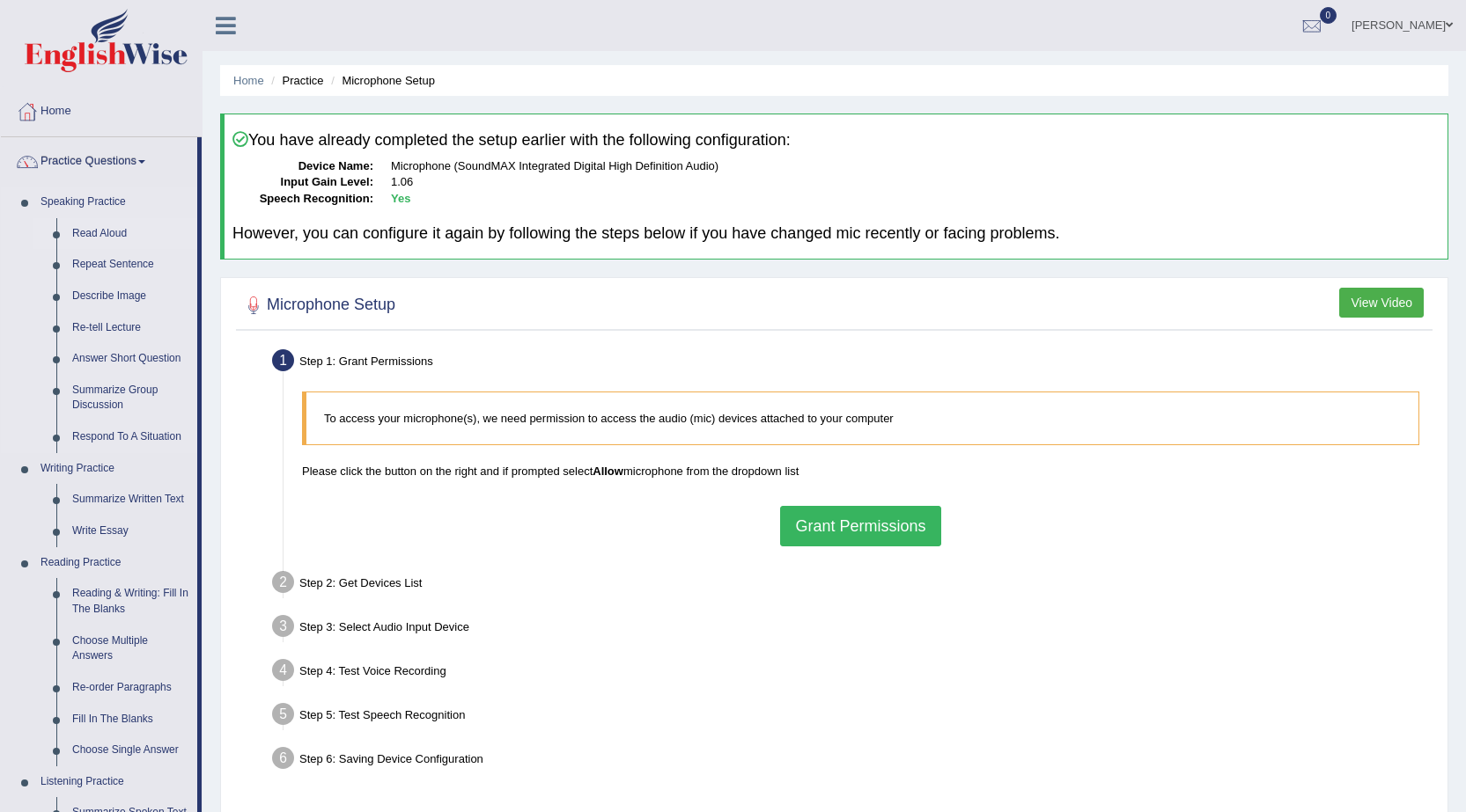
click at [88, 241] on link "Read Aloud" at bounding box center [130, 234] width 133 height 32
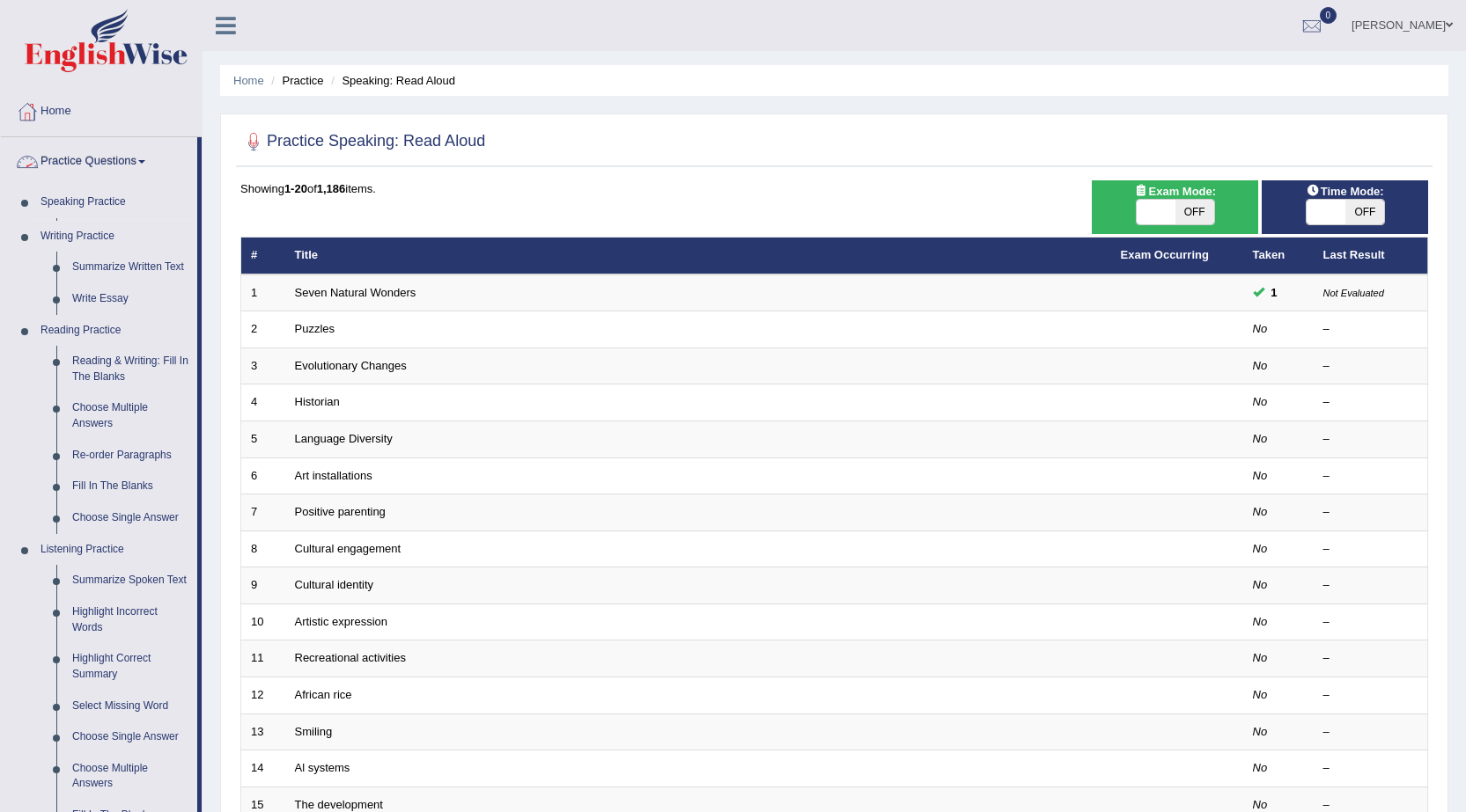
click at [329, 434] on link "Language Diversity" at bounding box center [343, 438] width 98 height 14
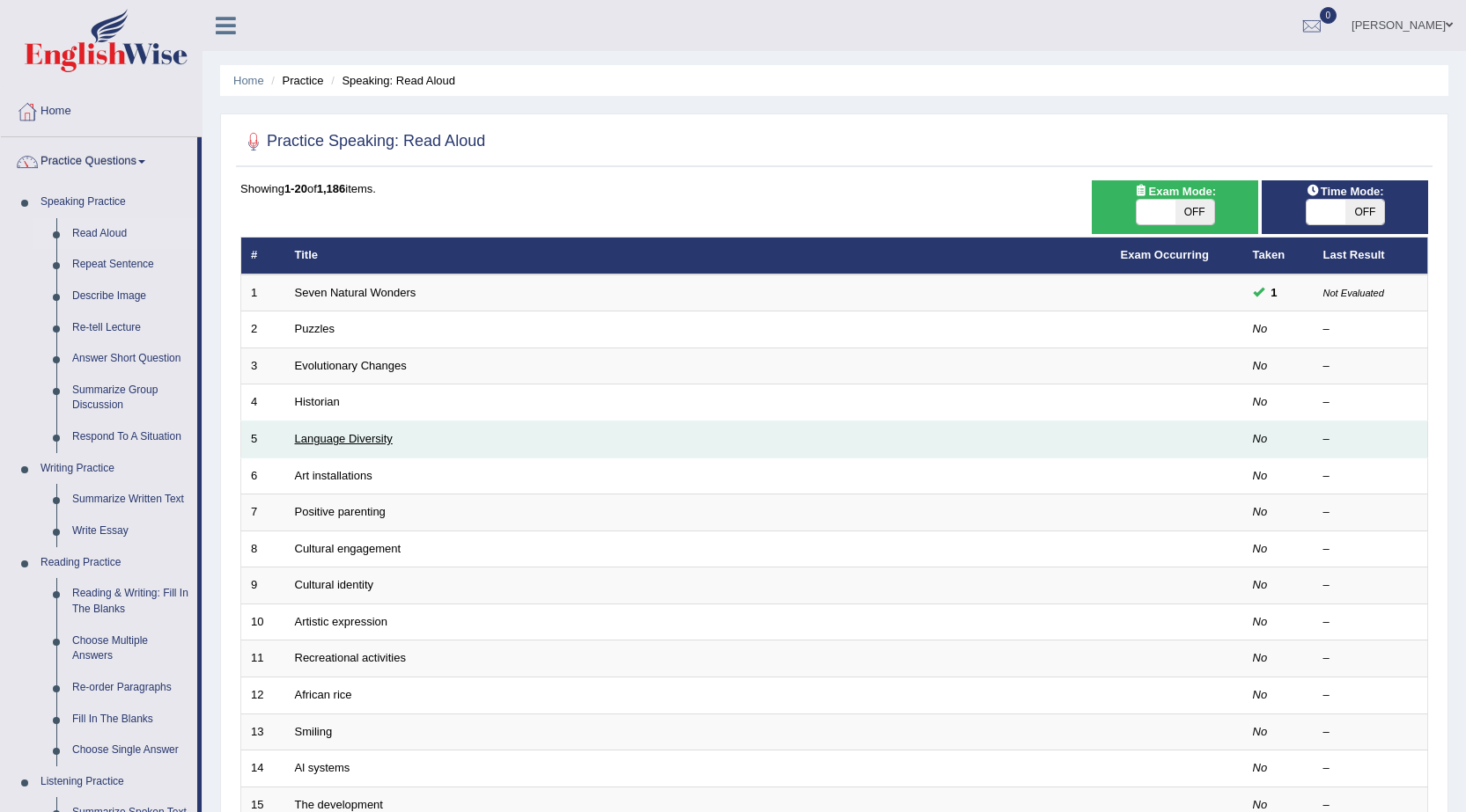
click at [327, 434] on link "Language Diversity" at bounding box center [343, 438] width 98 height 14
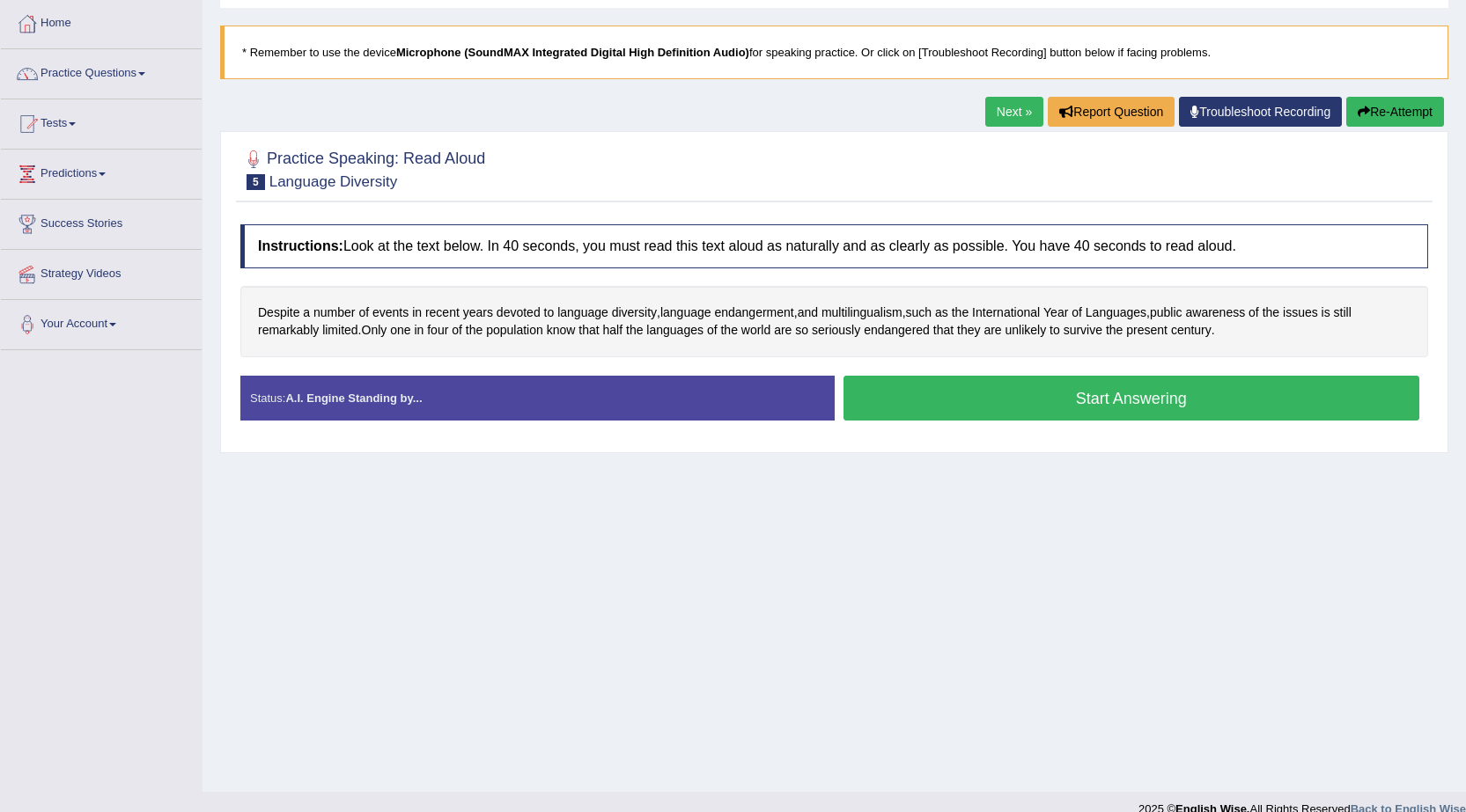
click at [963, 412] on button "Start Answering" at bounding box center [1131, 398] width 576 height 45
click at [1036, 406] on button "Start Answering" at bounding box center [1131, 398] width 576 height 45
